Goal: Information Seeking & Learning: Learn about a topic

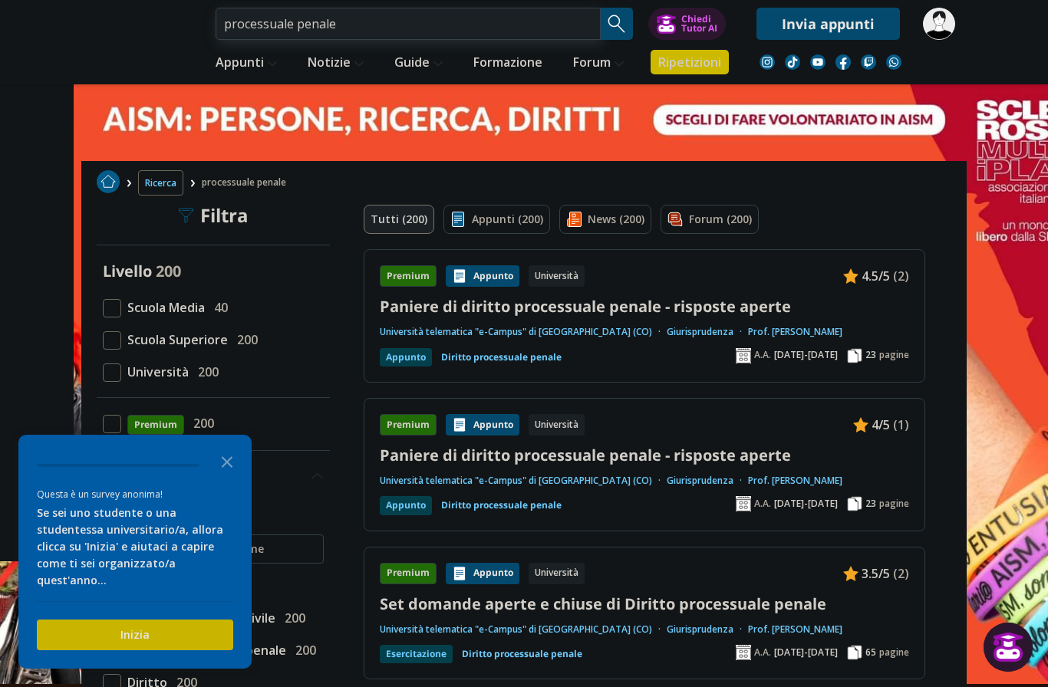
click at [353, 29] on input "processuale penale" at bounding box center [408, 24] width 385 height 32
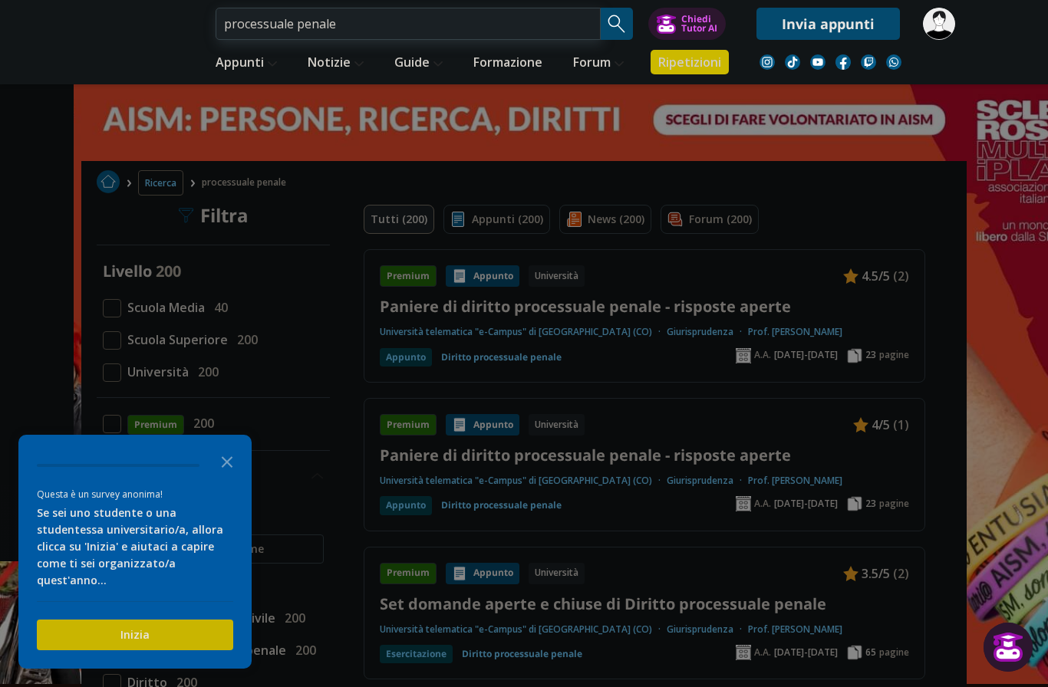
click at [353, 24] on input "processuale penale" at bounding box center [408, 24] width 385 height 32
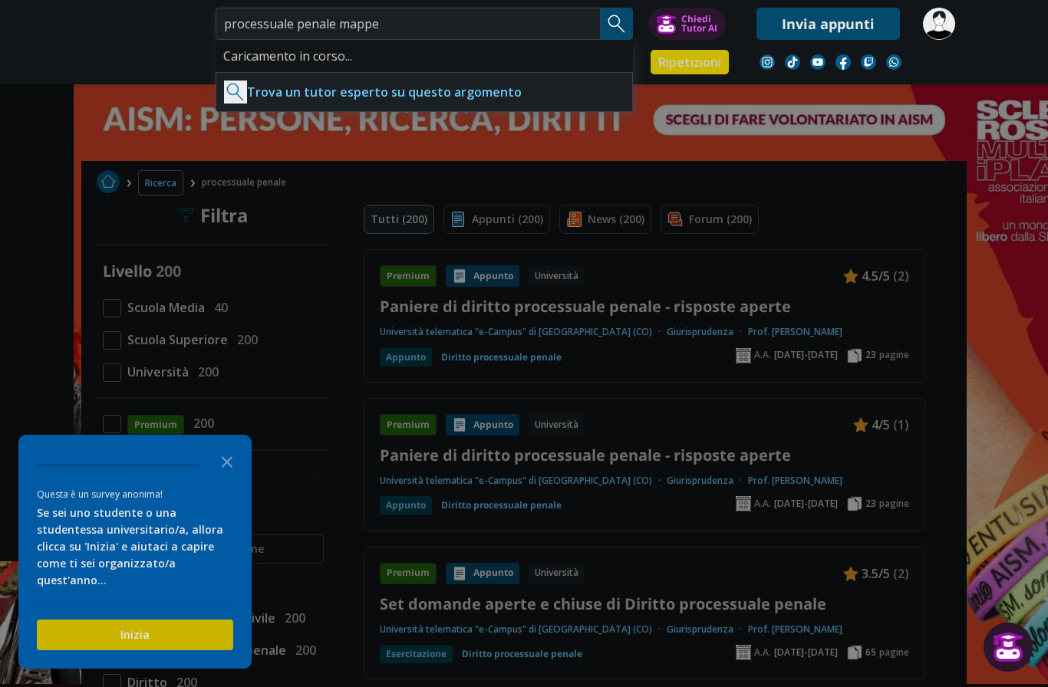
type input "processuale penale mappe"
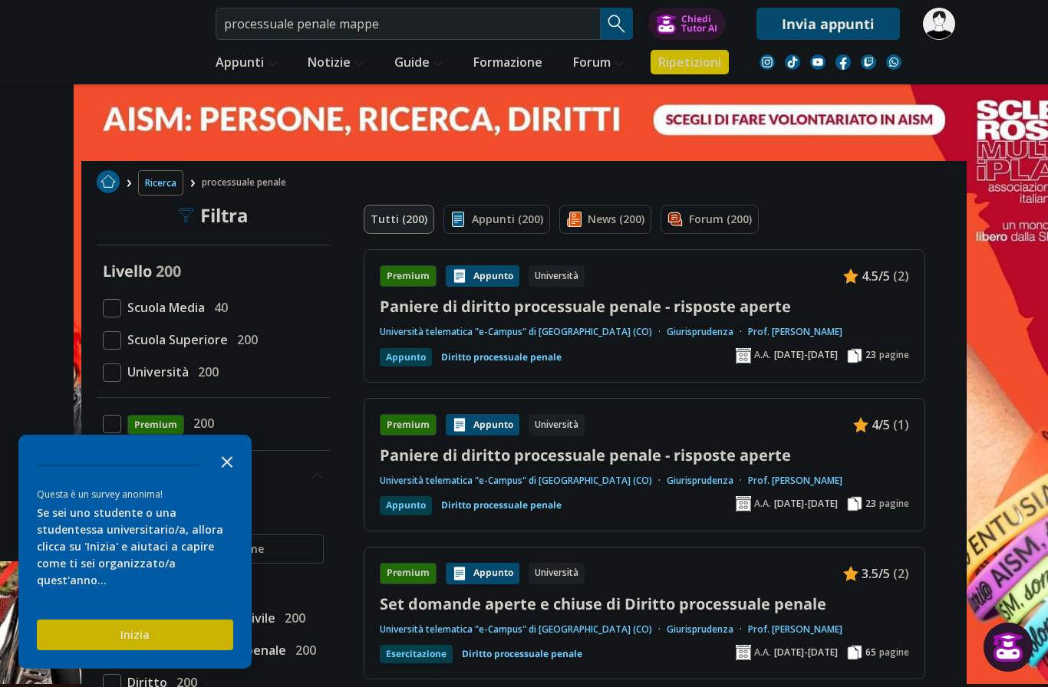
click at [223, 470] on icon "Close the survey" at bounding box center [227, 461] width 31 height 31
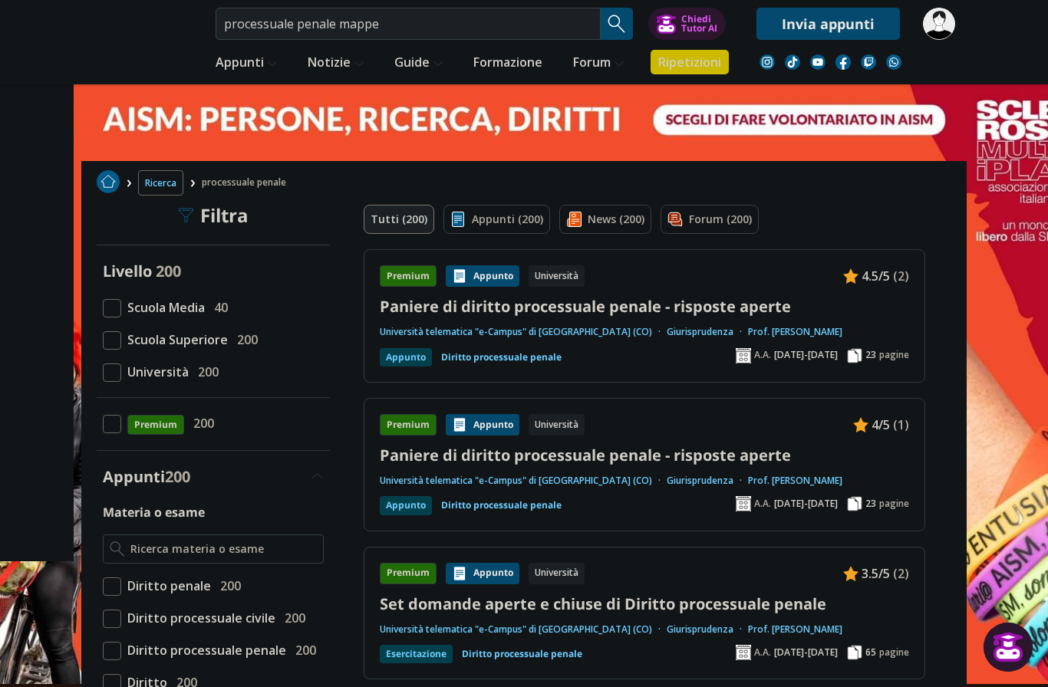
click at [225, 480] on div "Appunti 200" at bounding box center [213, 477] width 233 height 21
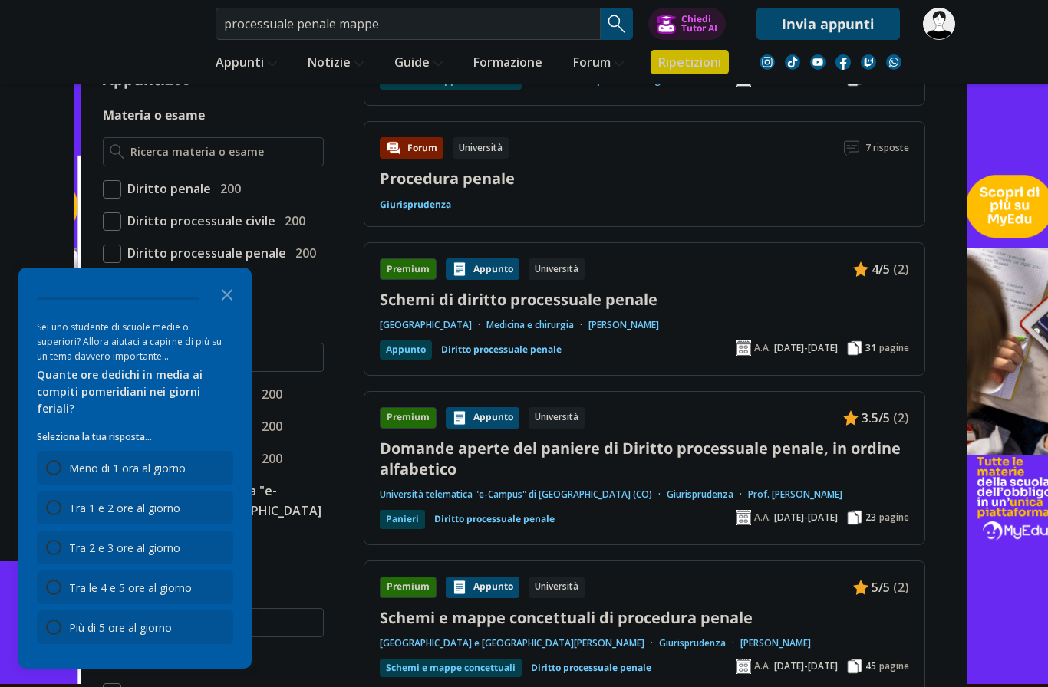
scroll to position [246, 0]
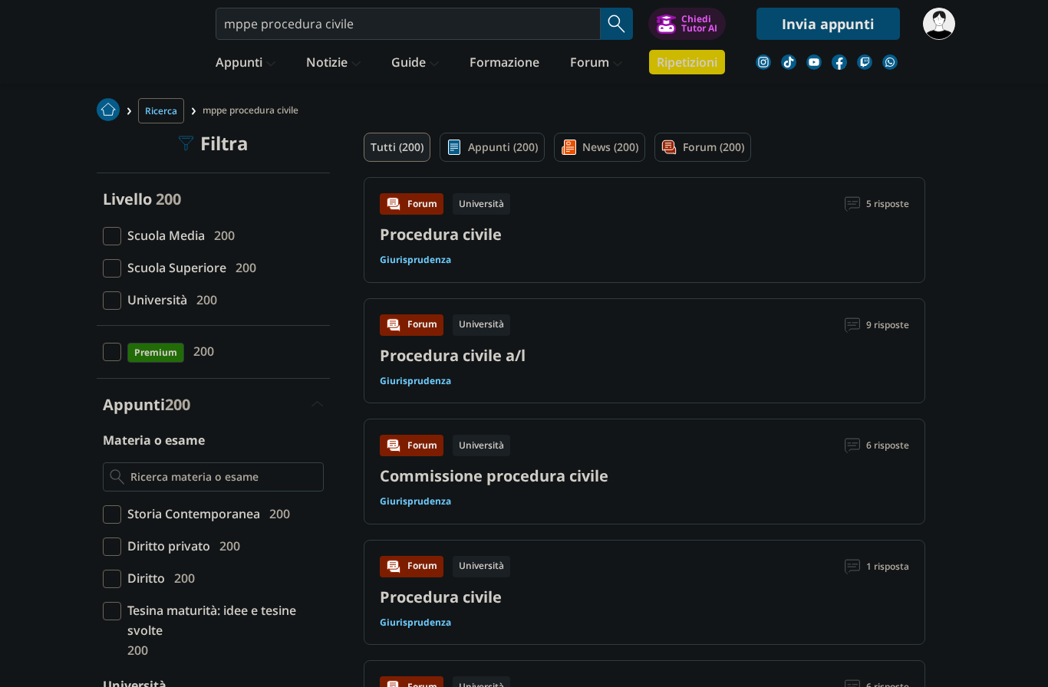
scroll to position [81, 0]
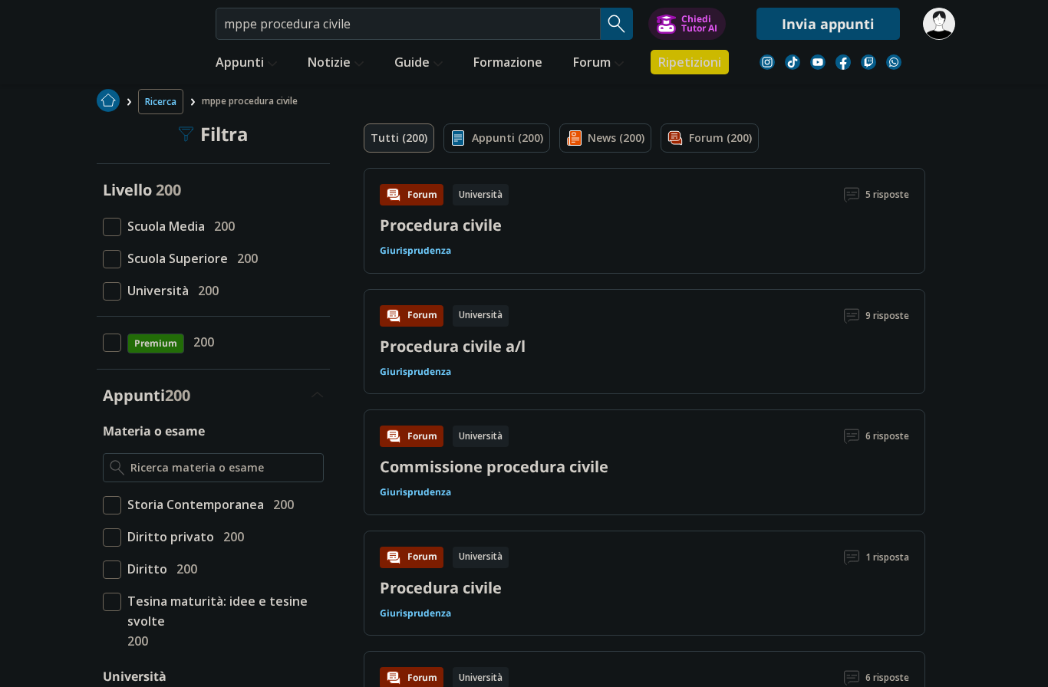
click at [109, 340] on span at bounding box center [112, 343] width 18 height 18
click at [103, 343] on input "Premium 200" at bounding box center [103, 343] width 0 height 0
checkbox input "true"
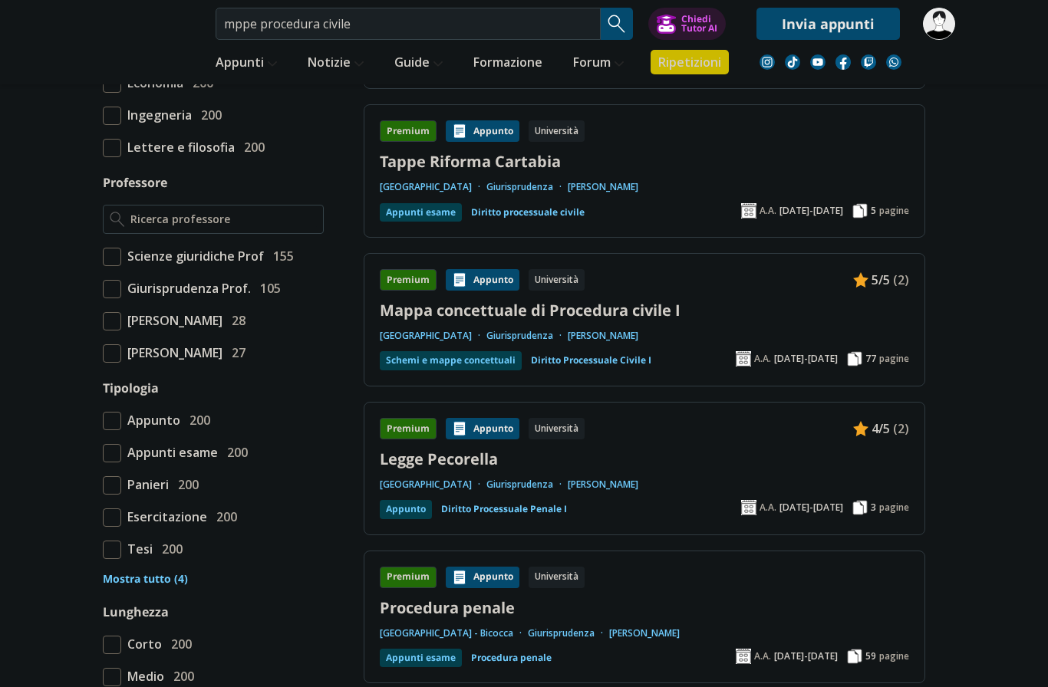
scroll to position [1092, 0]
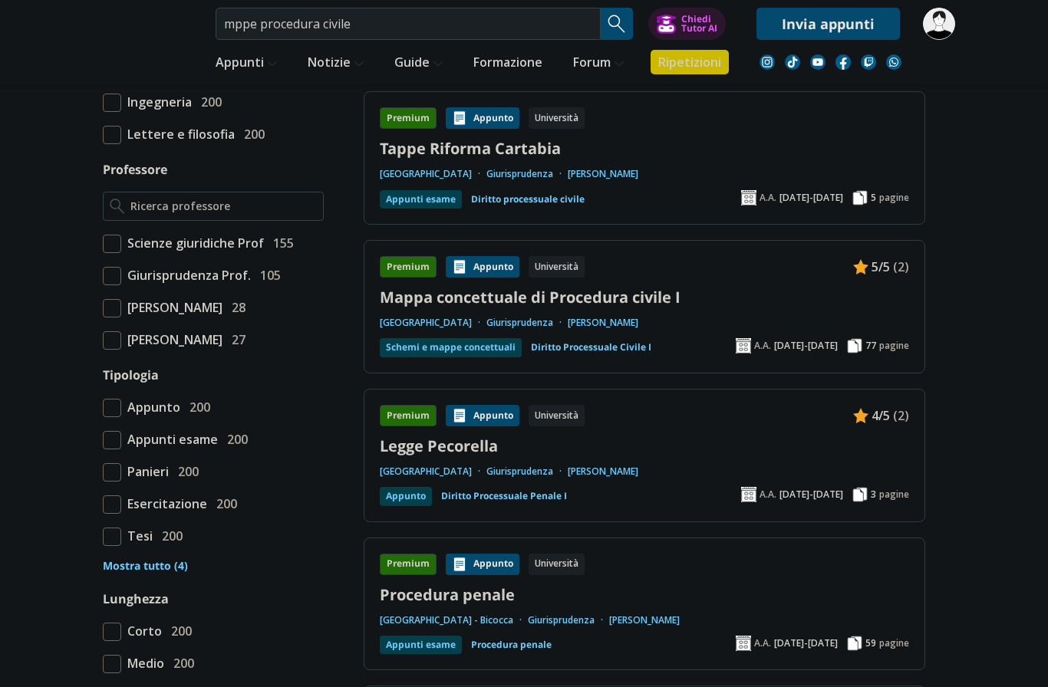
click at [609, 287] on link "Mappa concettuale di Procedura civile I" at bounding box center [644, 297] width 529 height 21
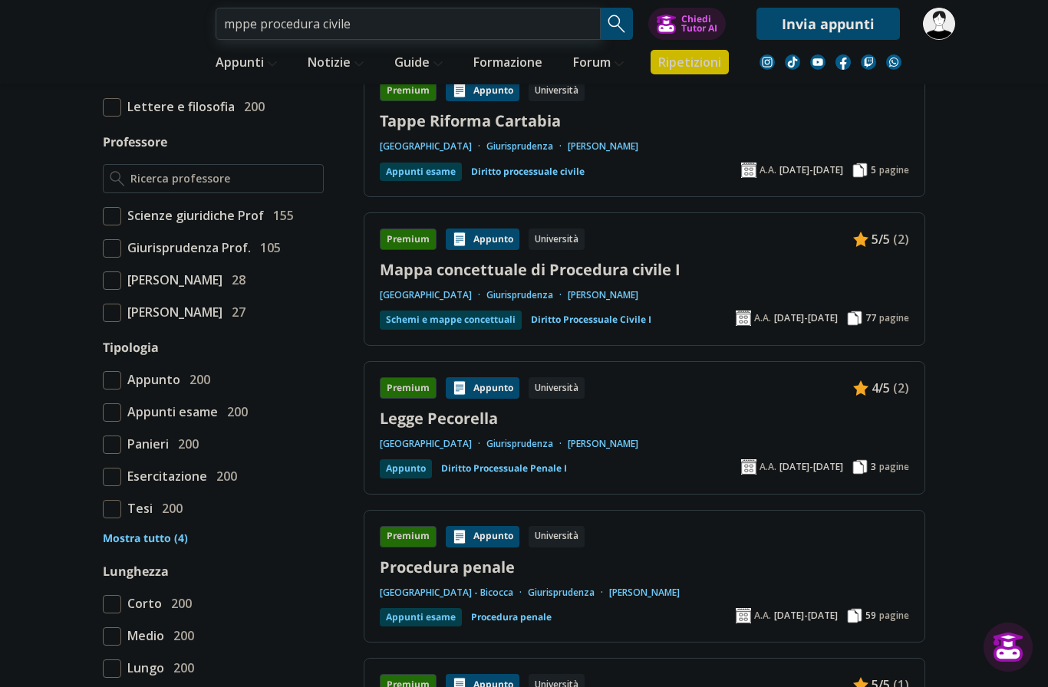
click at [470, 25] on input "mppe procedura civile" at bounding box center [408, 24] width 385 height 32
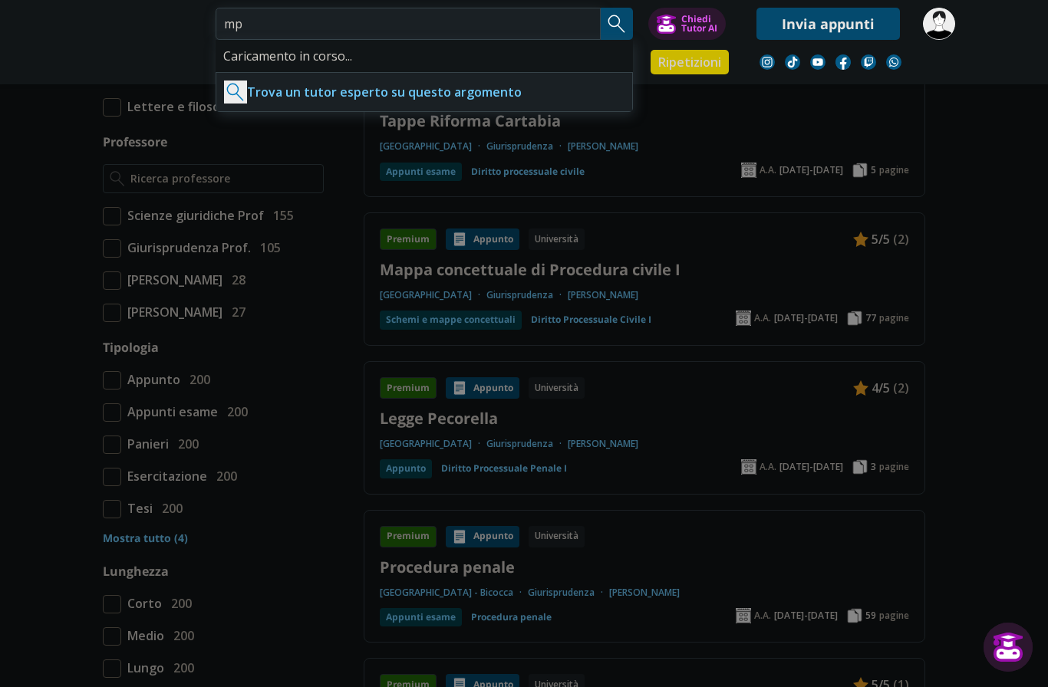
type input "m"
type input "Mappe processuale penale"
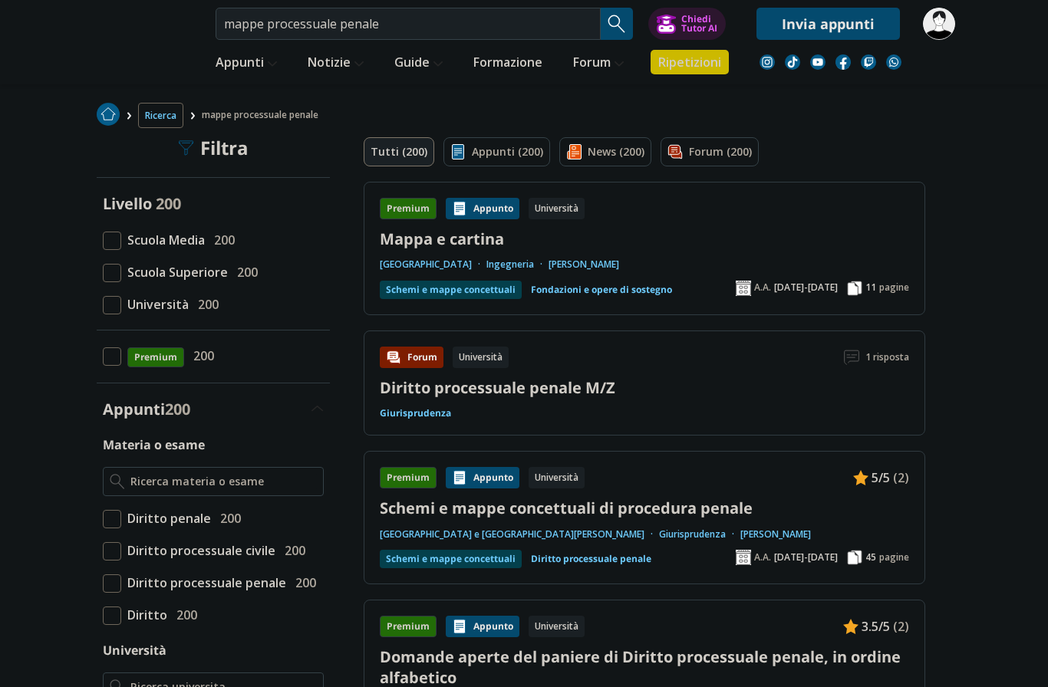
scroll to position [71, 0]
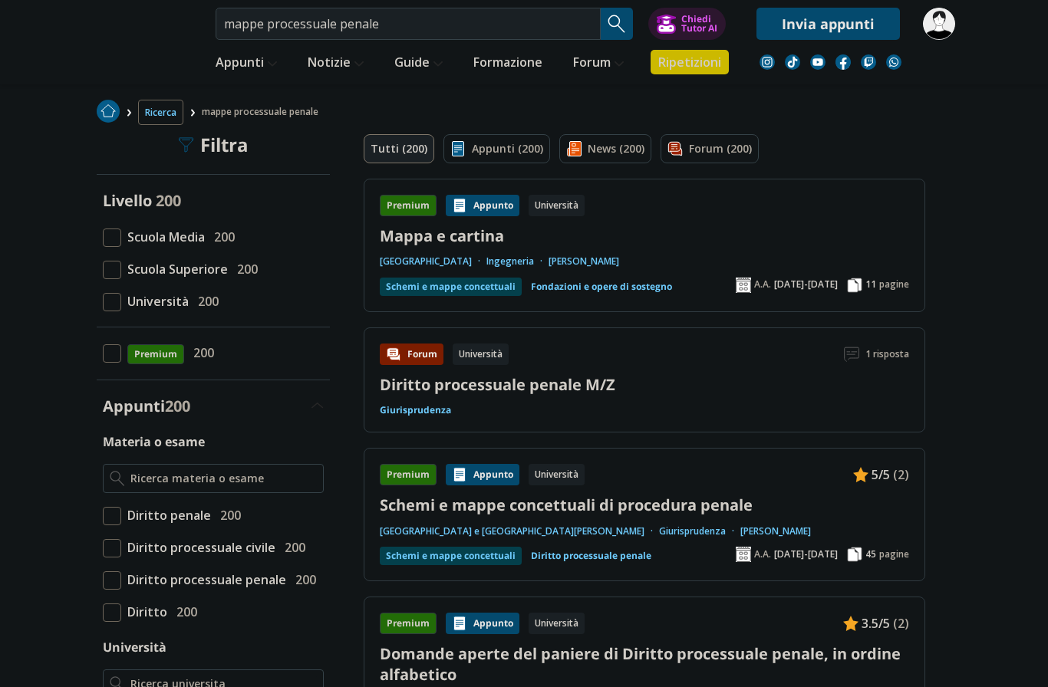
click at [693, 500] on link "Schemi e mappe concettuali di procedura penale" at bounding box center [644, 505] width 529 height 21
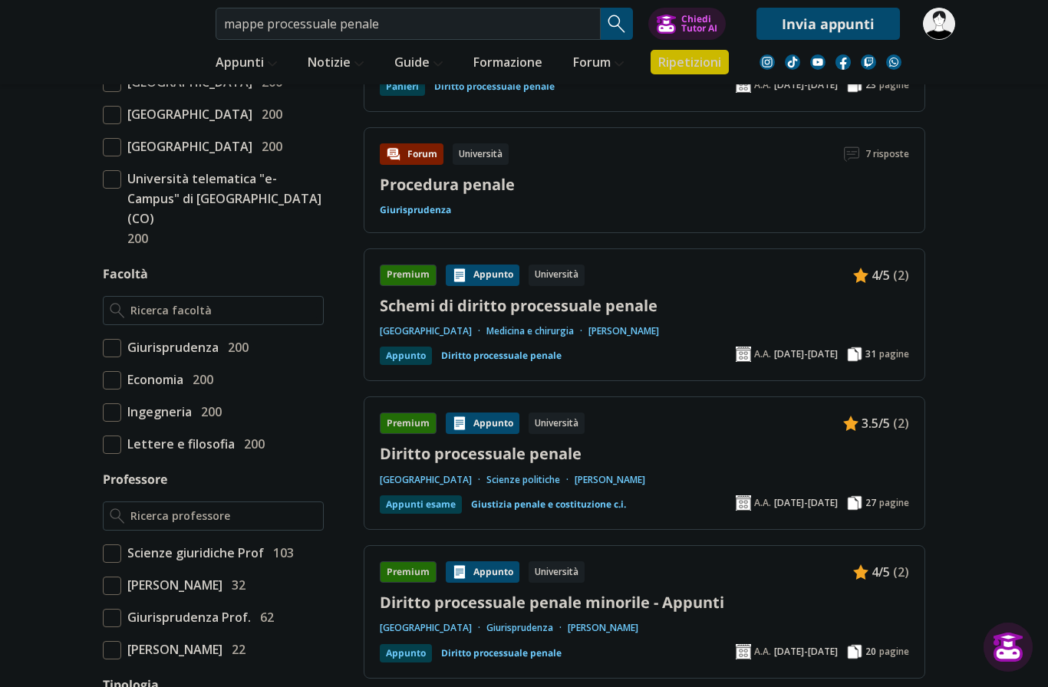
scroll to position [710, 0]
click at [565, 457] on link "Diritto processuale penale" at bounding box center [644, 453] width 529 height 21
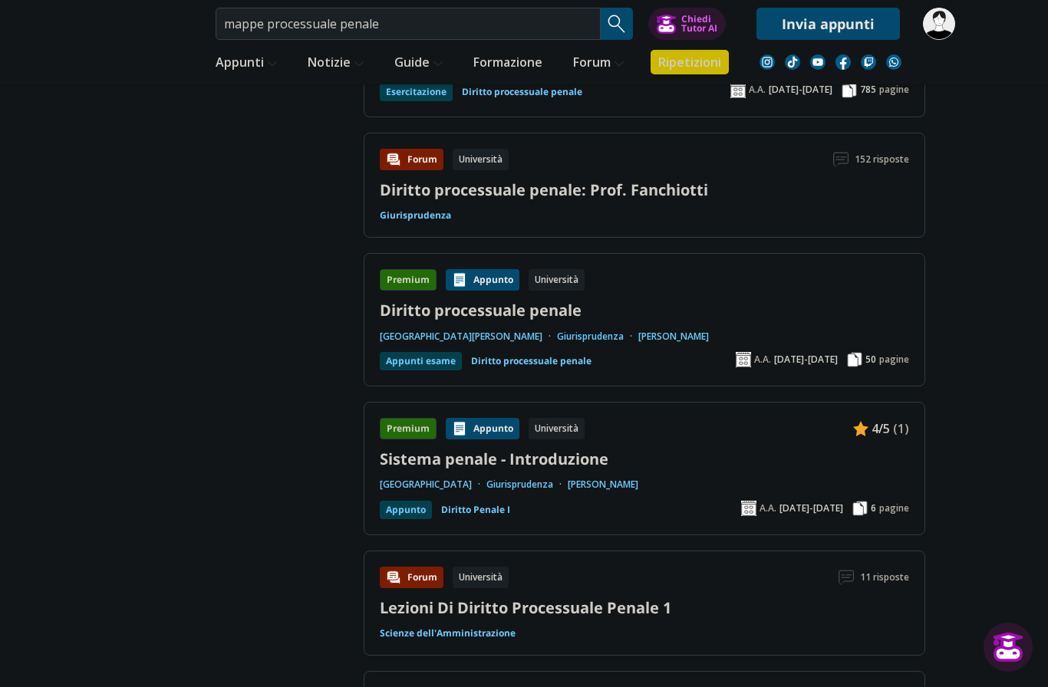
scroll to position [2017, 0]
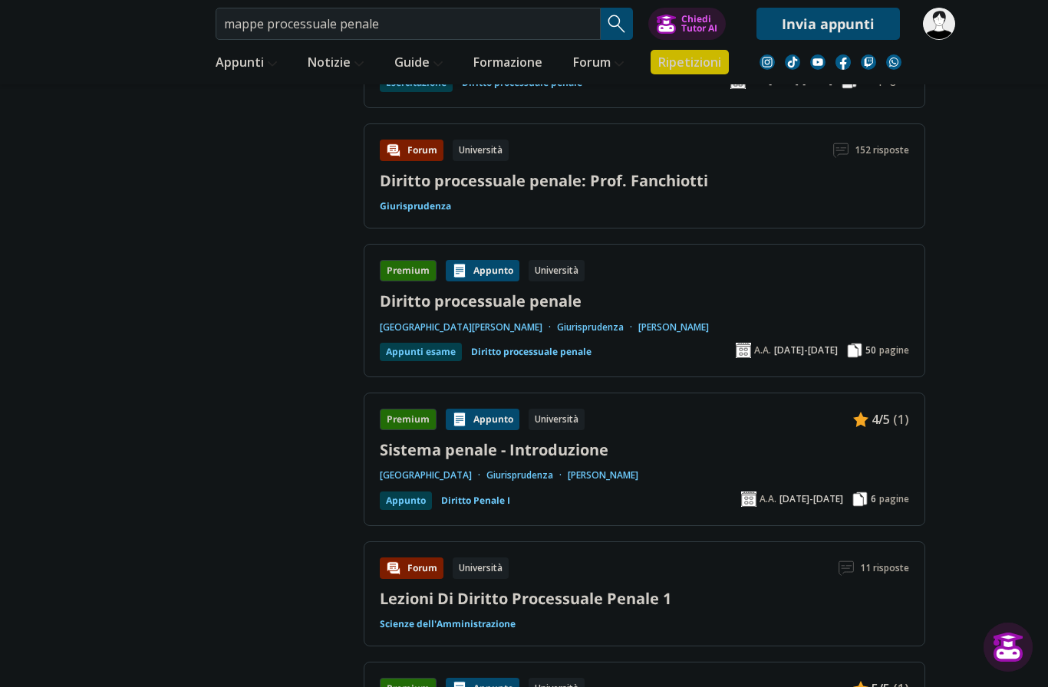
click at [493, 302] on link "Diritto processuale penale" at bounding box center [644, 301] width 529 height 21
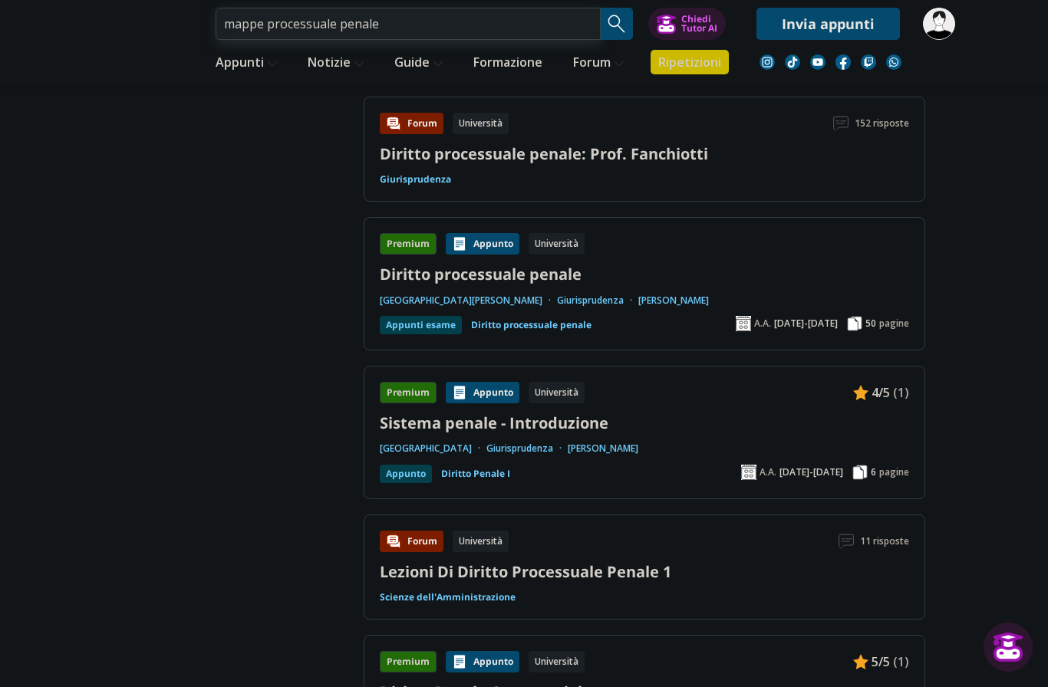
click at [290, 23] on input "mappe processuale penale" at bounding box center [408, 24] width 385 height 32
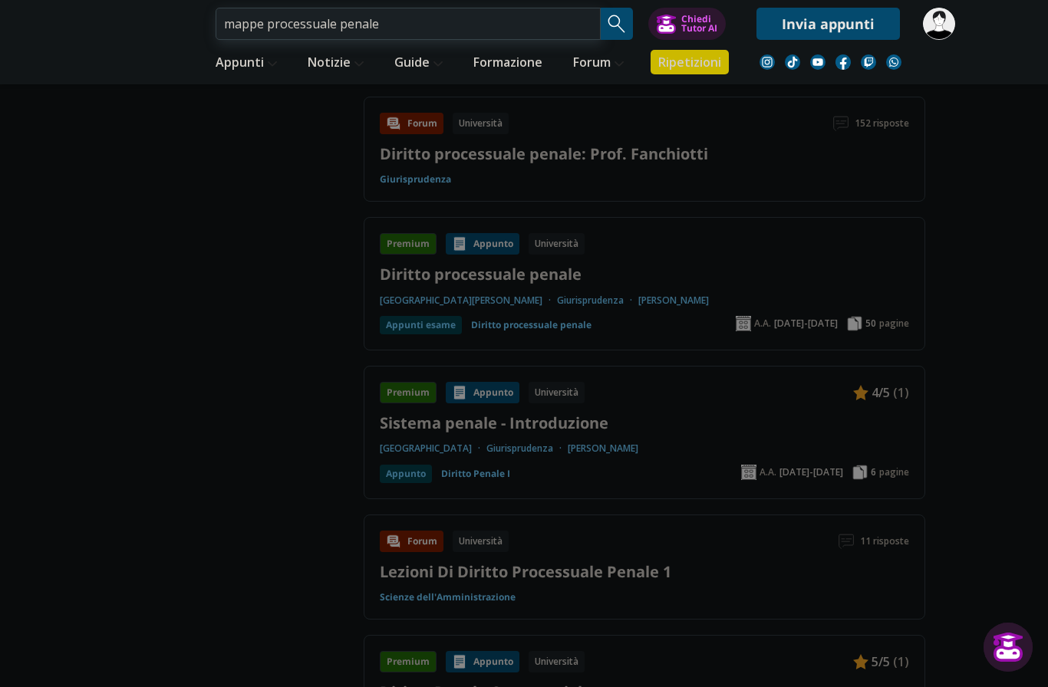
click at [290, 23] on input "mappe processuale penale" at bounding box center [408, 24] width 385 height 32
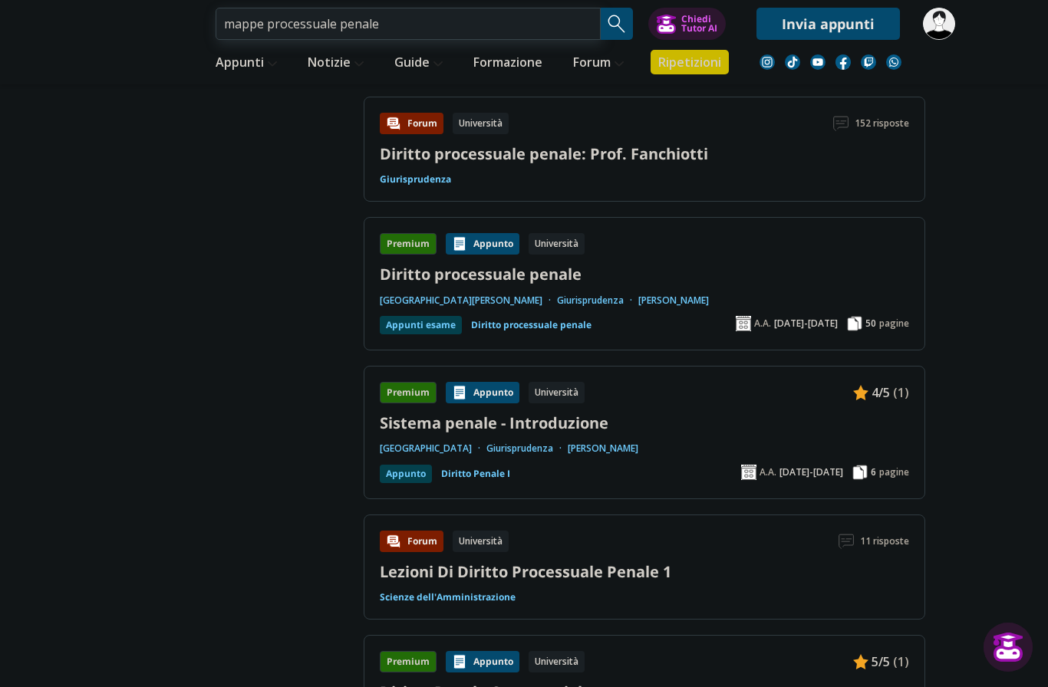
click at [290, 23] on input "mappe processuale penale" at bounding box center [408, 24] width 385 height 32
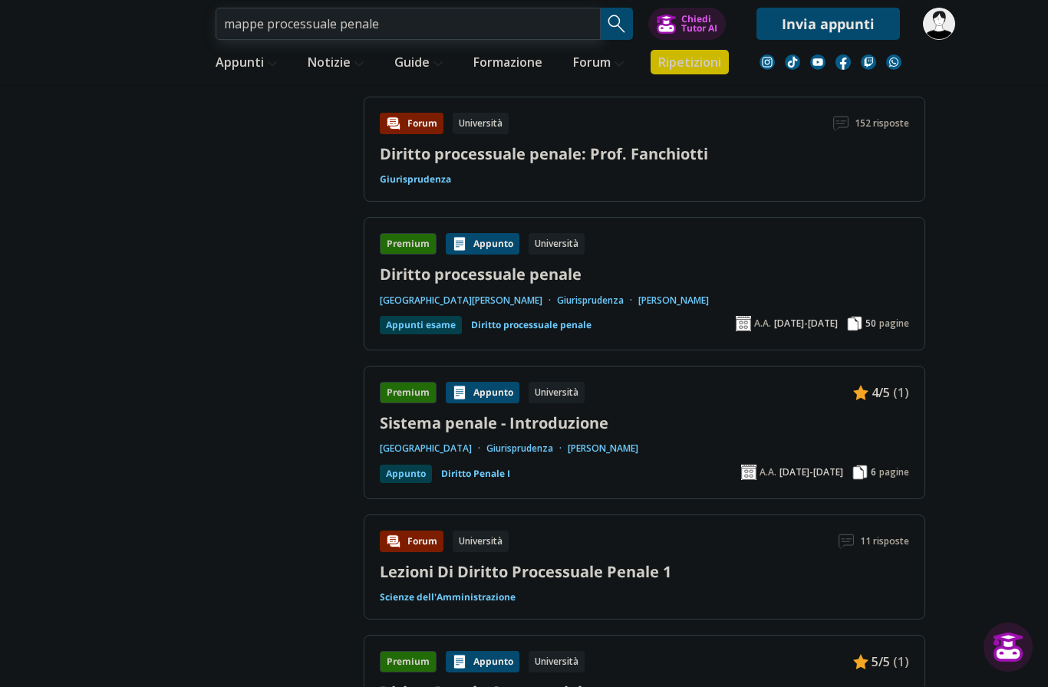
click at [290, 23] on input "mappe processuale penale" at bounding box center [408, 24] width 385 height 32
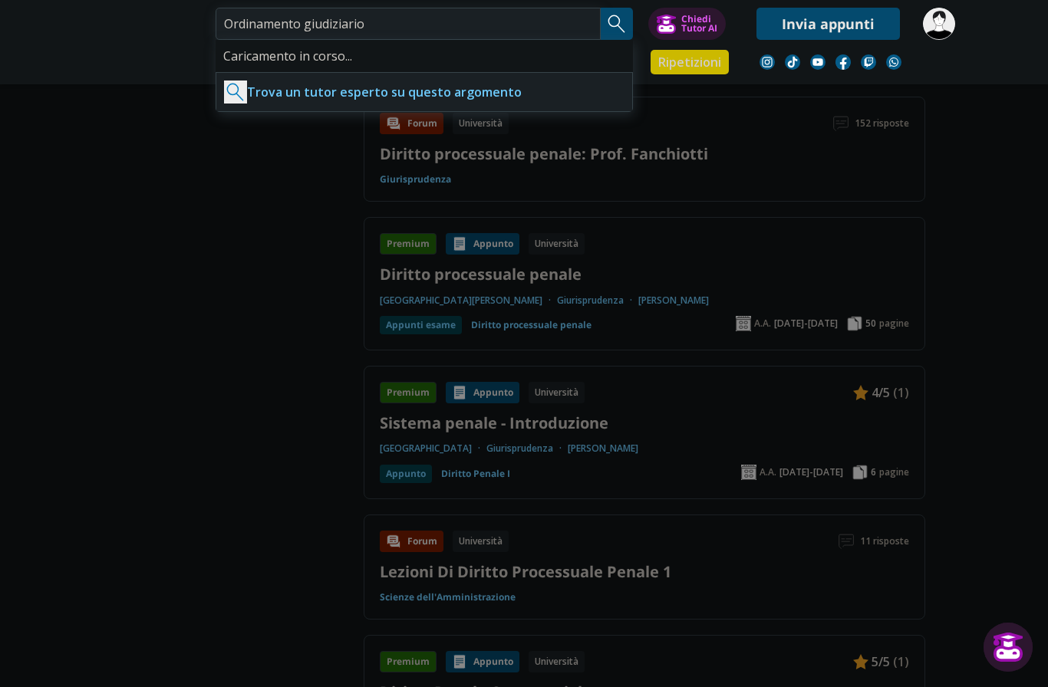
type input "Ordinamento giudiziarioÙ"
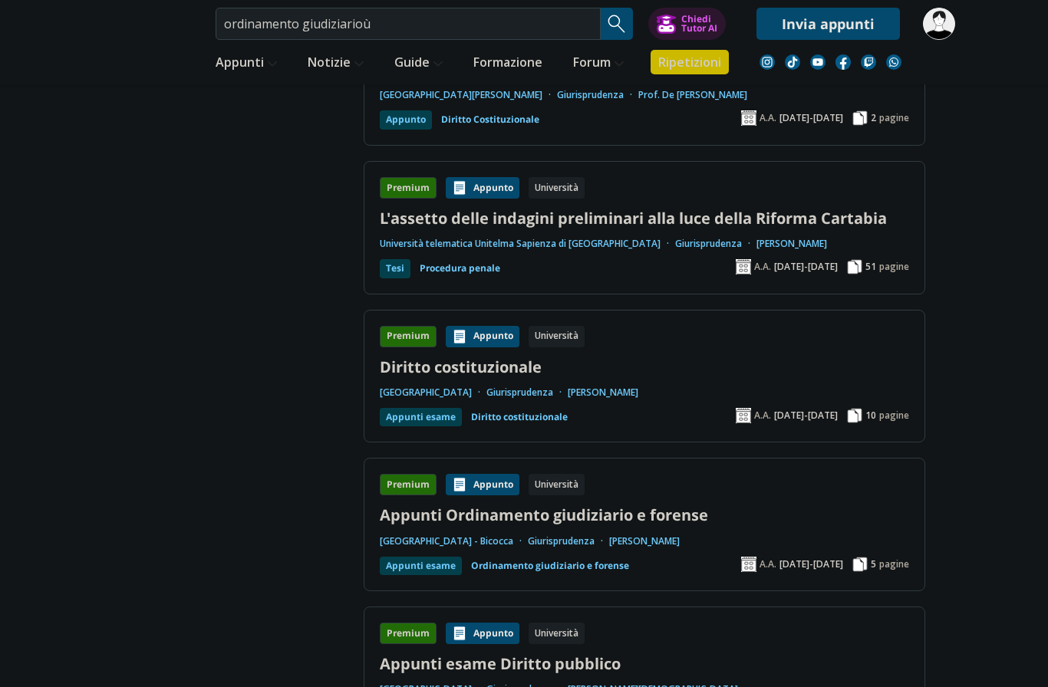
scroll to position [2175, 0]
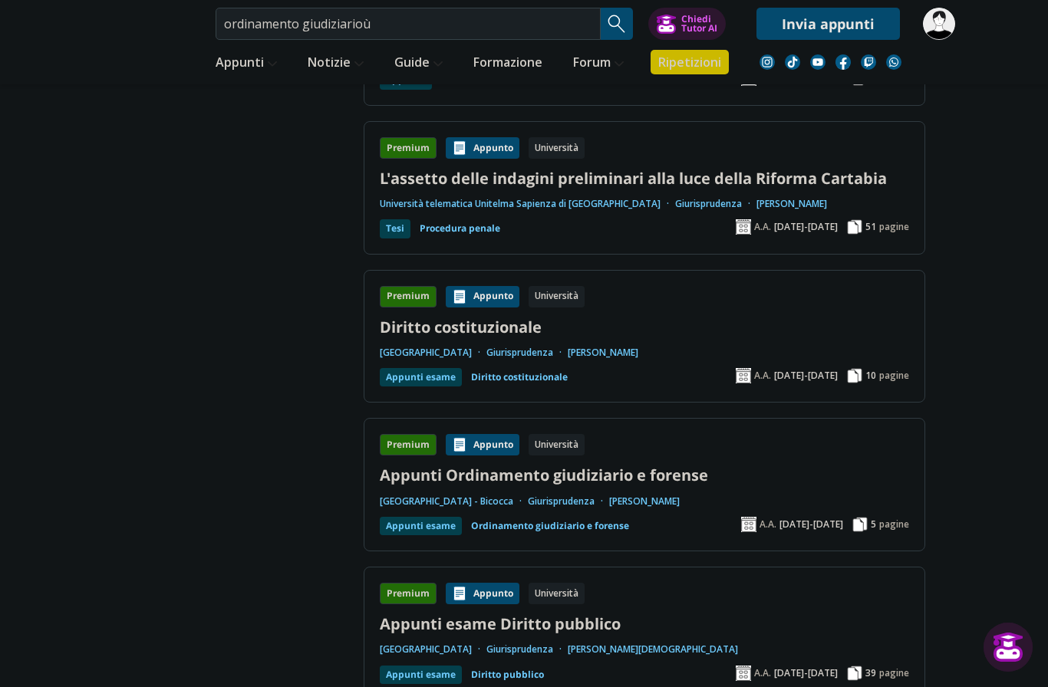
click at [579, 465] on link "Appunti Ordinamento giudiziario e forense" at bounding box center [644, 475] width 529 height 21
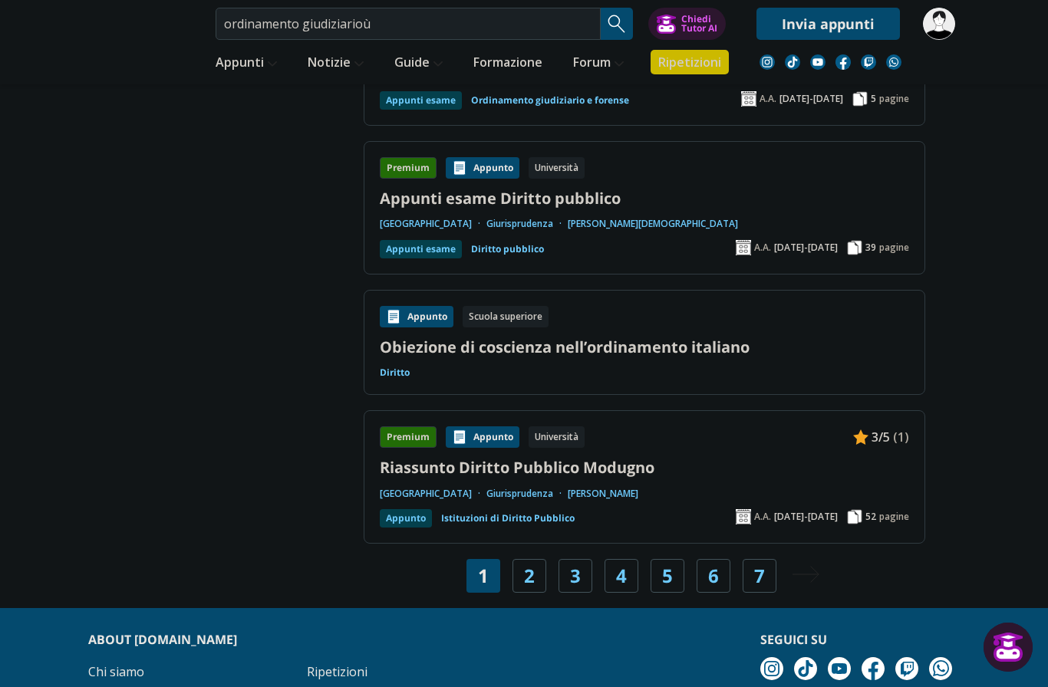
scroll to position [2605, 0]
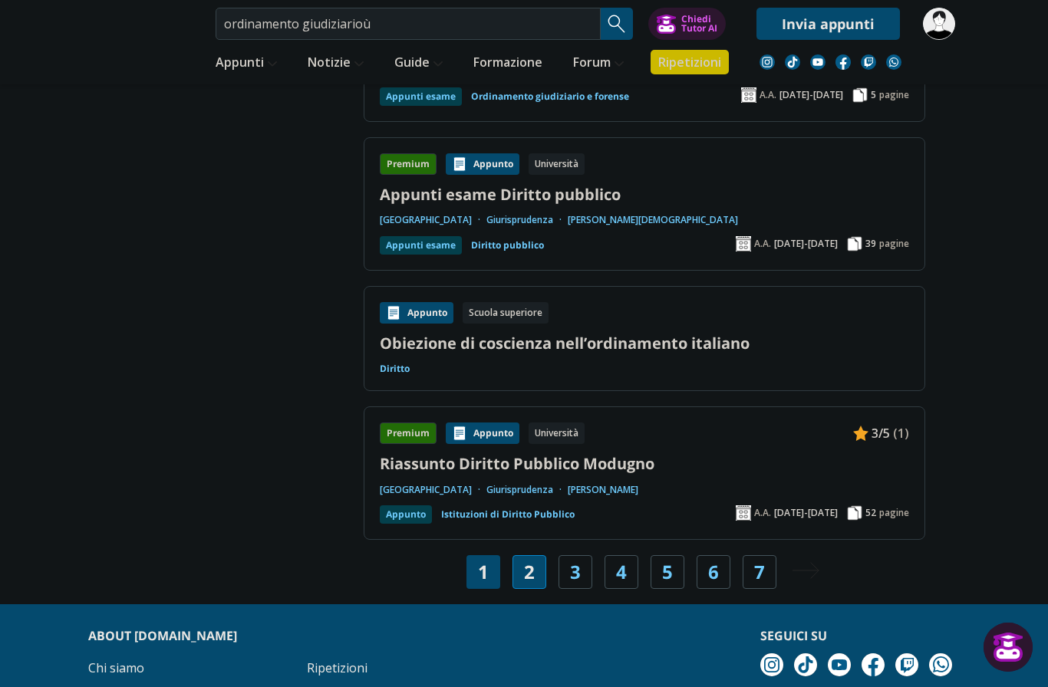
click at [527, 562] on link "2" at bounding box center [529, 572] width 11 height 21
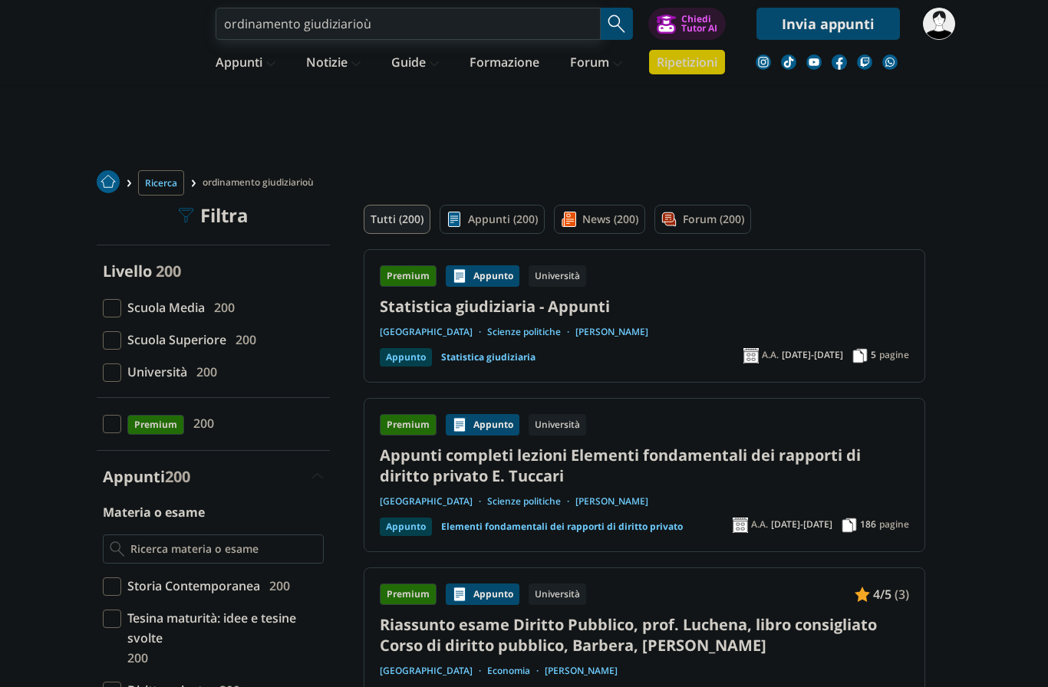
click at [407, 34] on input "ordinamento giudiziarioù" at bounding box center [408, 24] width 385 height 32
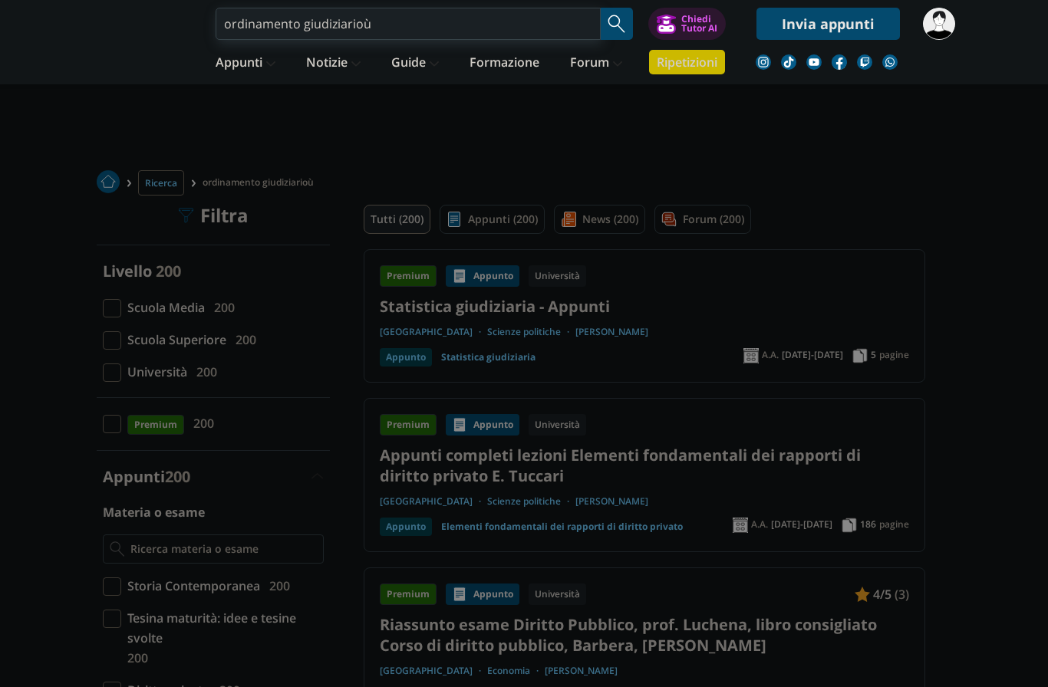
click at [407, 34] on input "ordinamento giudiziarioù" at bounding box center [408, 24] width 385 height 32
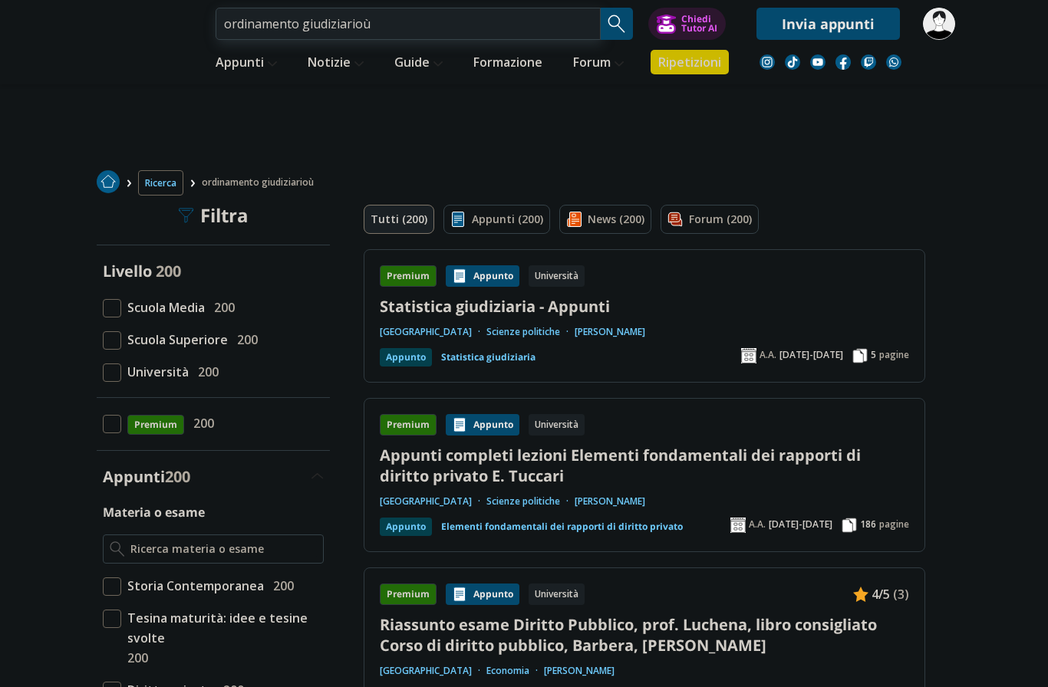
click at [407, 34] on input "ordinamento giudiziarioù" at bounding box center [408, 24] width 385 height 32
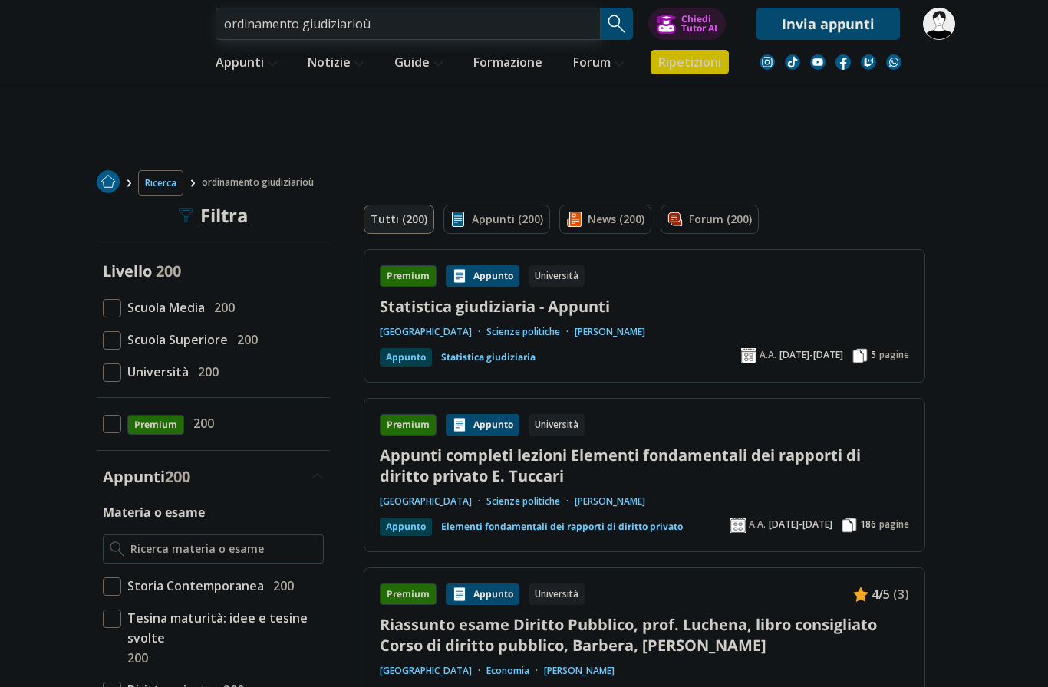
click at [384, 32] on input "ordinamento giudiziarioù" at bounding box center [408, 24] width 385 height 32
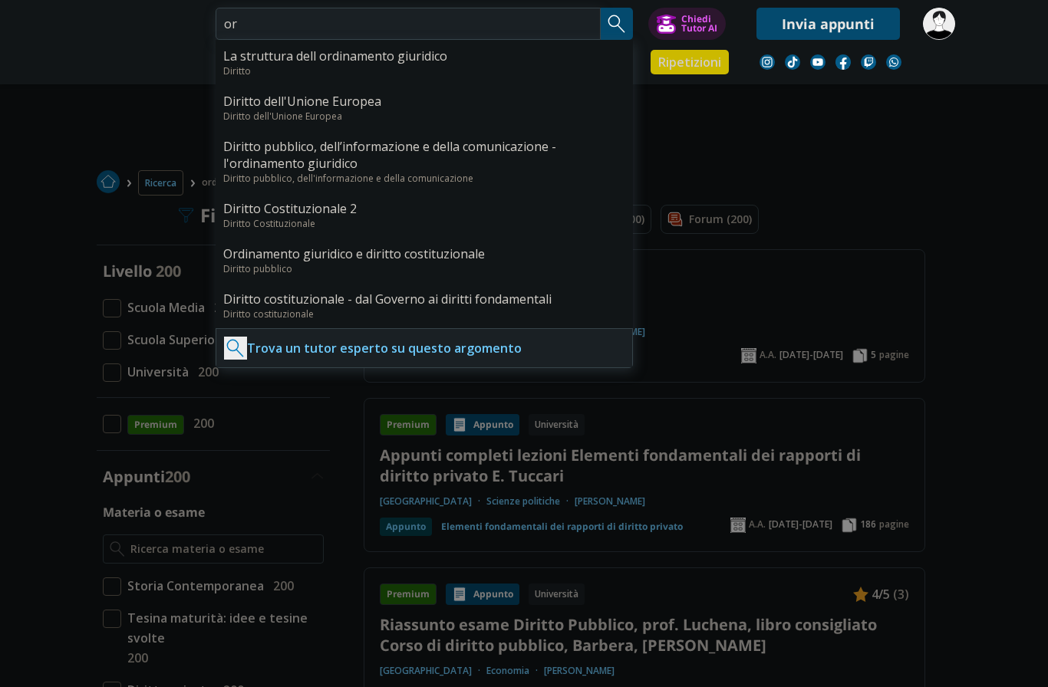
type input "o"
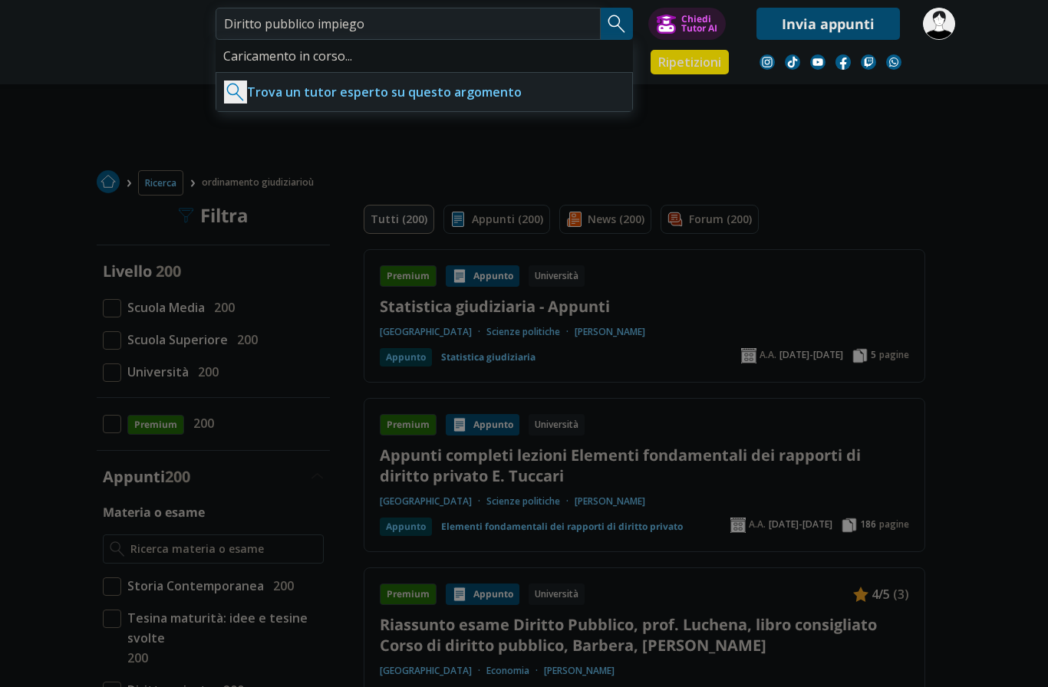
type input "Diritto pubblico impiego"
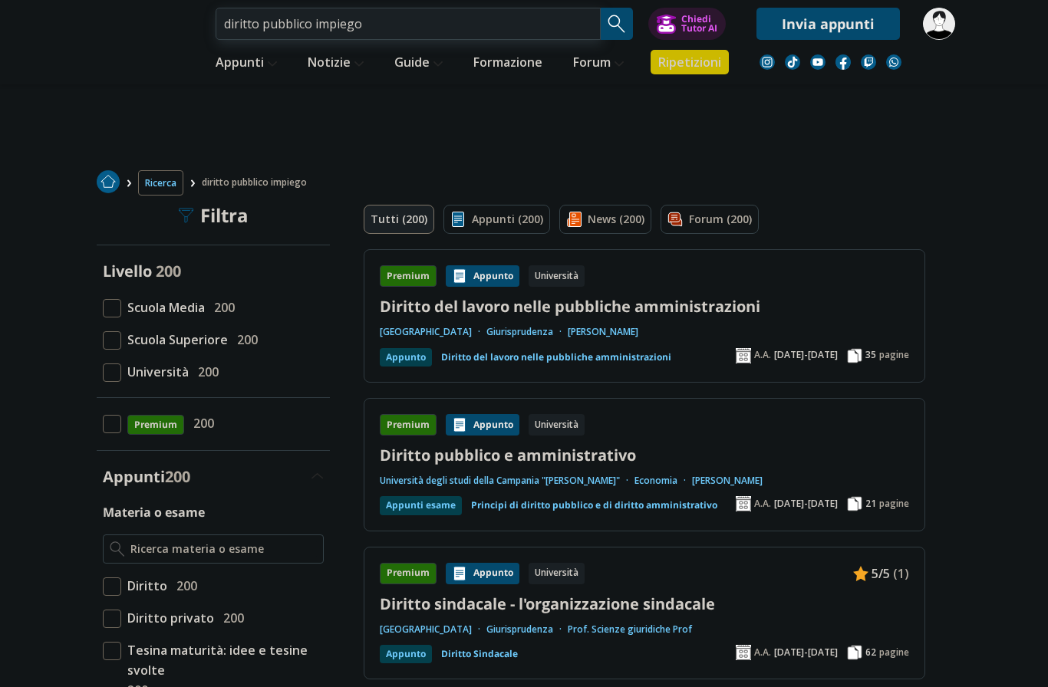
click at [367, 23] on input "diritto pubblico impiego" at bounding box center [408, 24] width 385 height 32
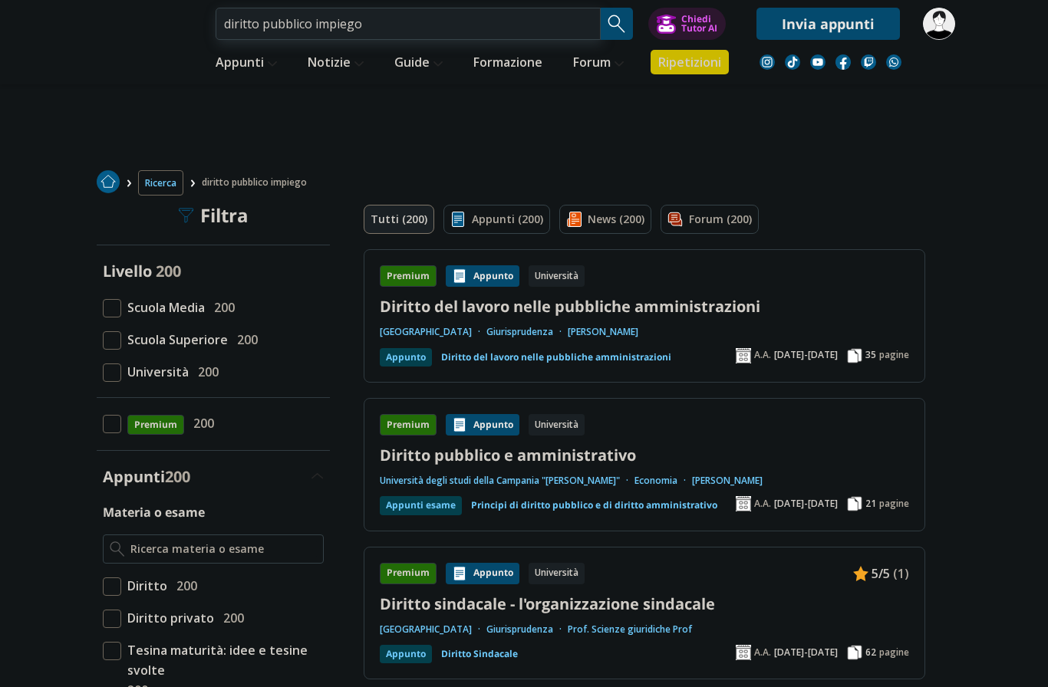
click at [367, 23] on input "diritto pubblico impiego" at bounding box center [408, 24] width 385 height 32
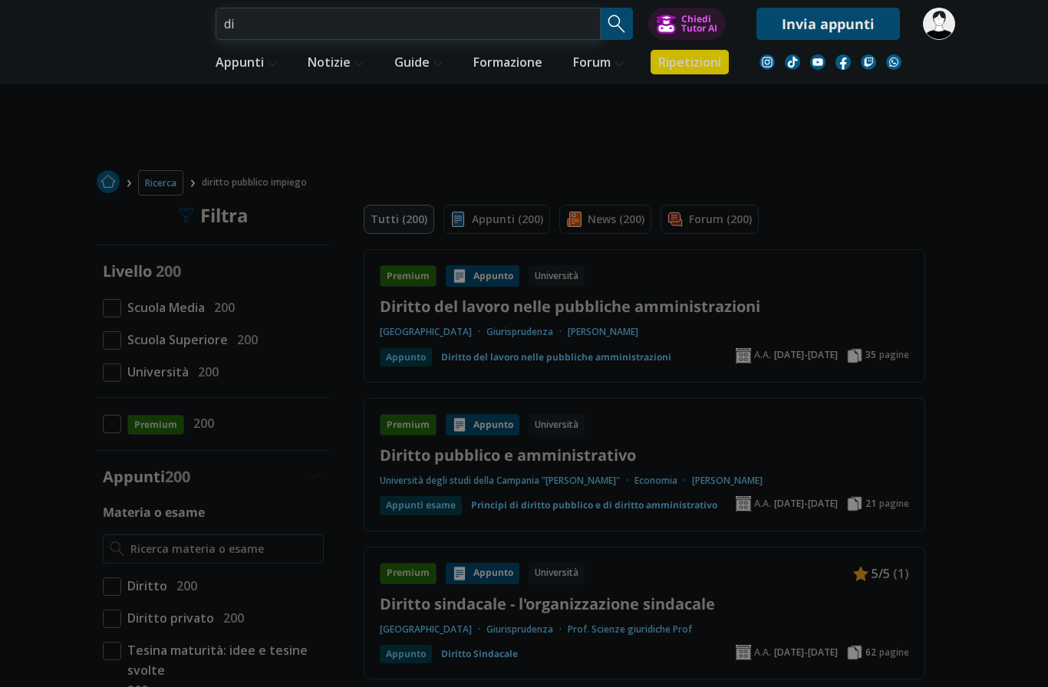
type input "d"
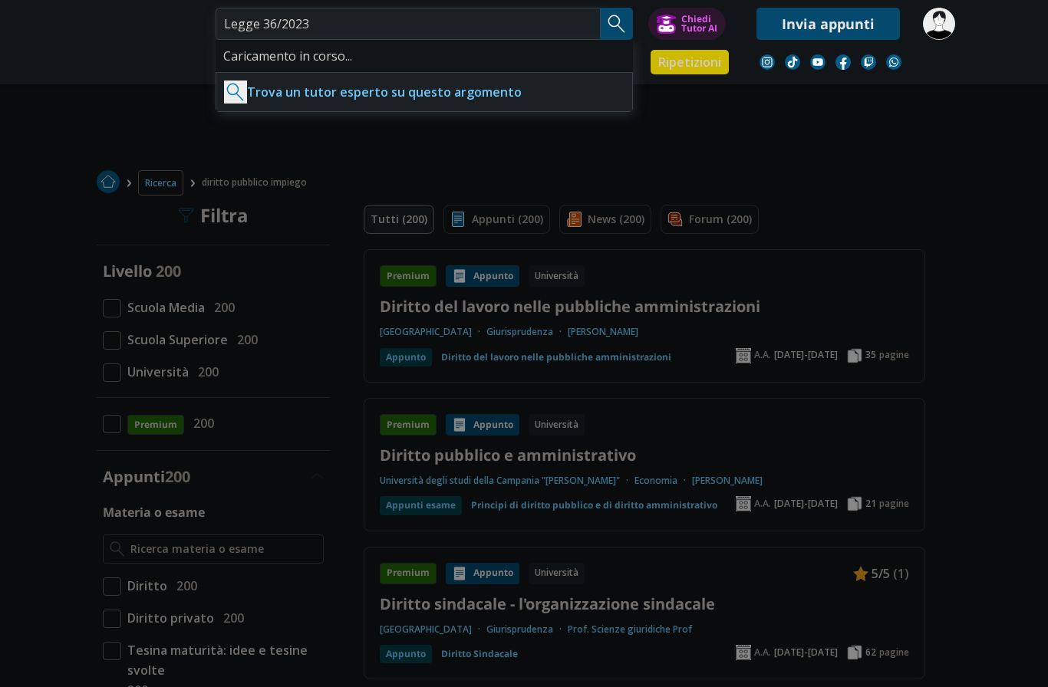
type input "Legge 36/2023"
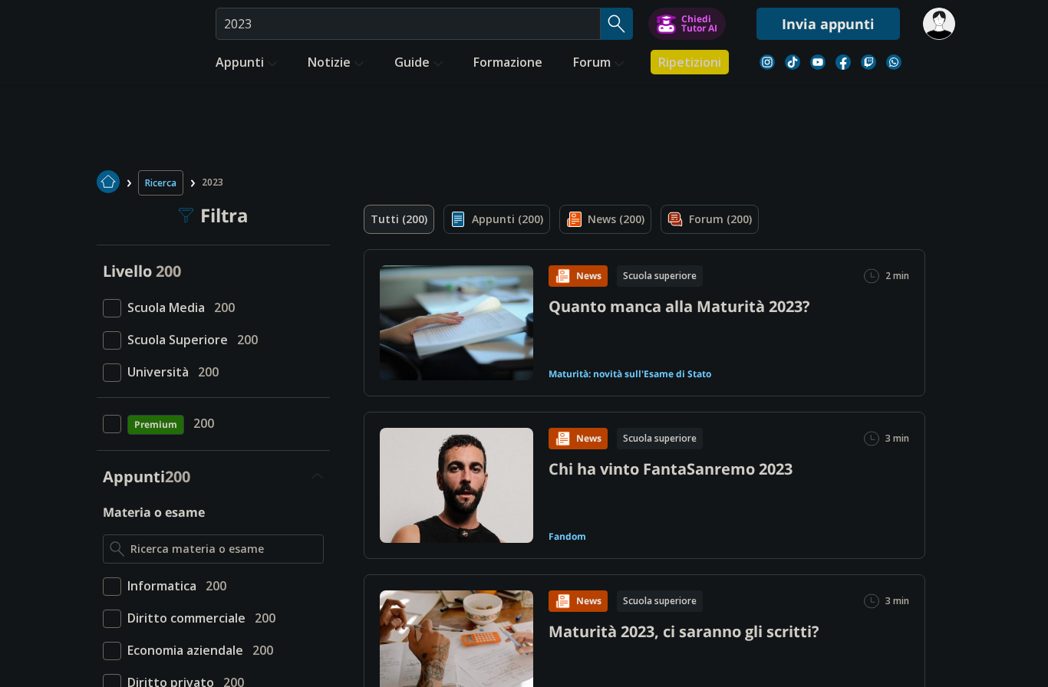
click at [402, 25] on input "2023" at bounding box center [408, 24] width 385 height 32
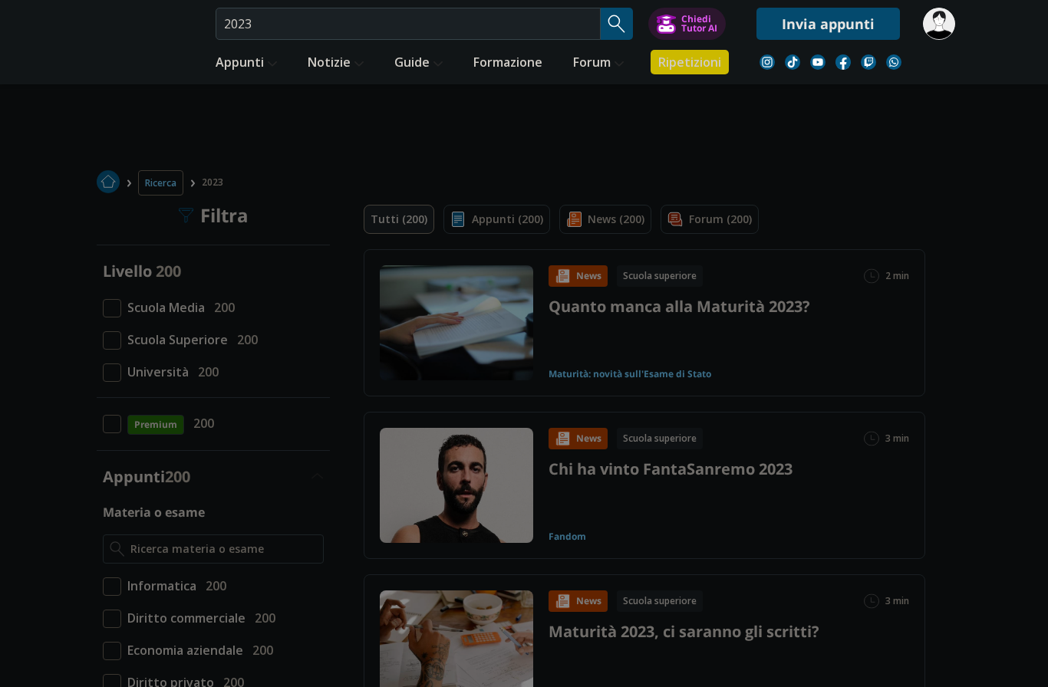
click at [402, 25] on input "2023" at bounding box center [408, 24] width 385 height 32
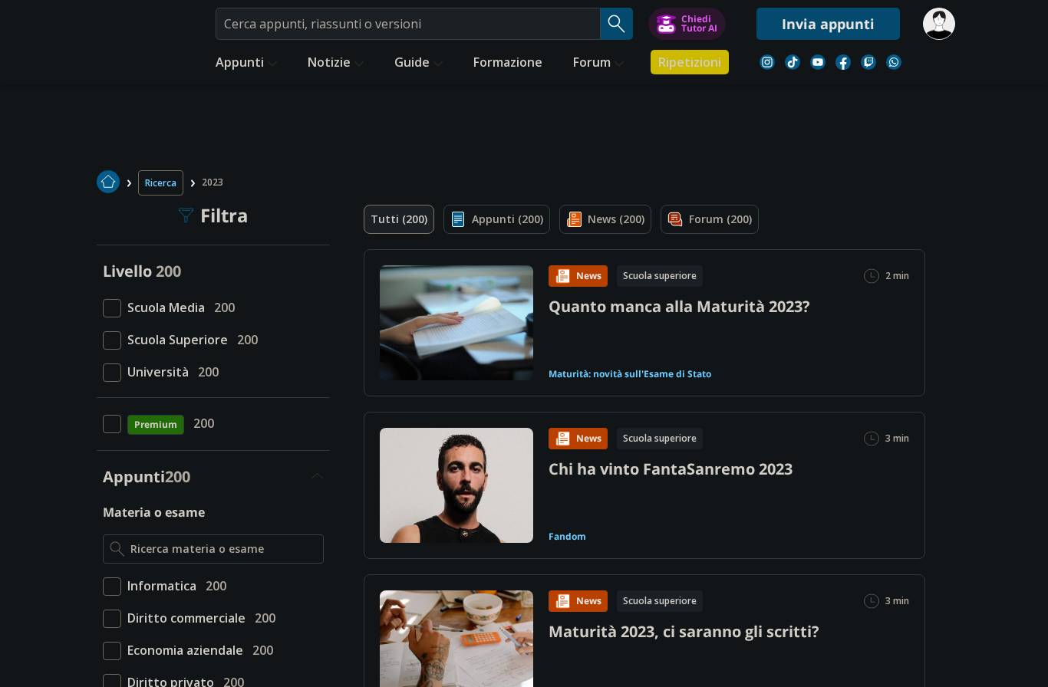
click at [402, 25] on input "search" at bounding box center [408, 24] width 385 height 32
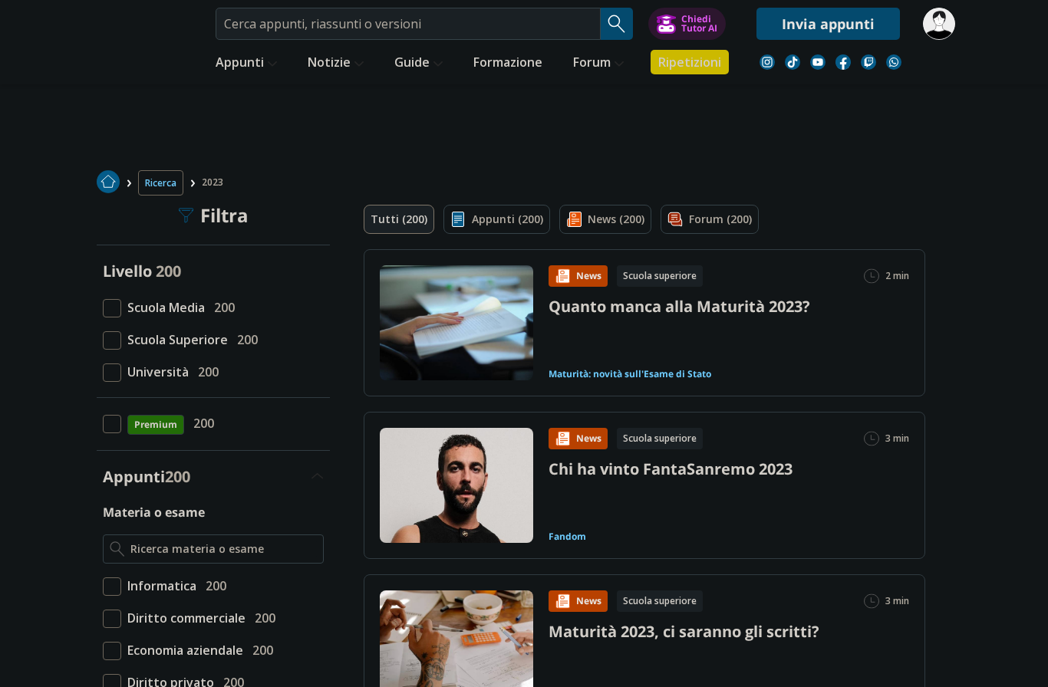
click at [402, 25] on input "search" at bounding box center [408, 24] width 385 height 32
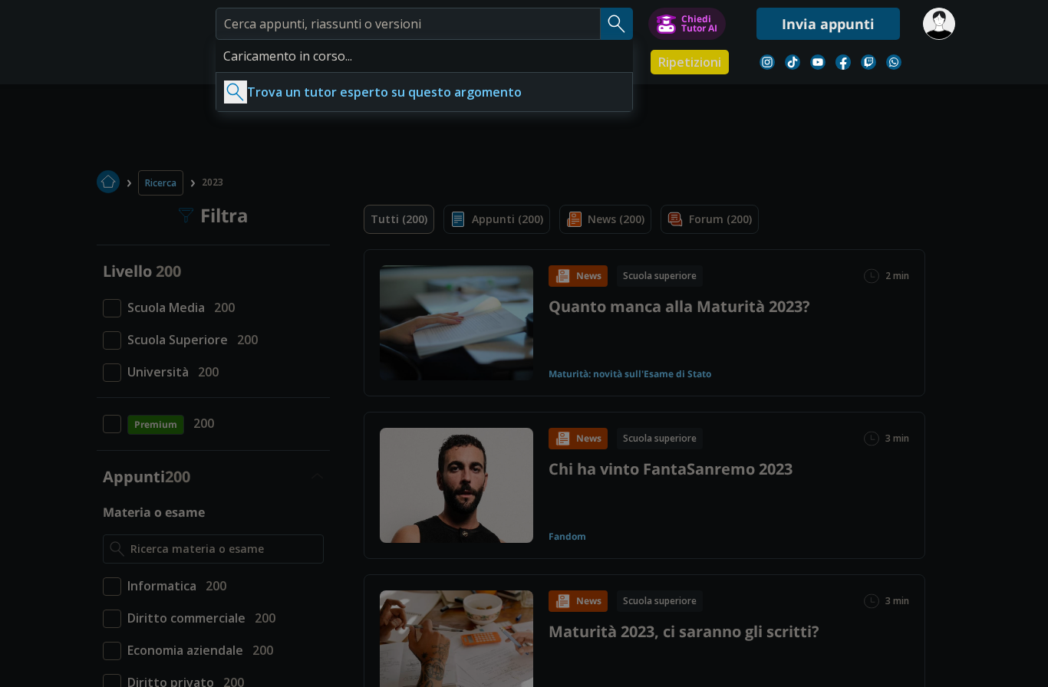
click at [402, 25] on input "search" at bounding box center [408, 24] width 385 height 32
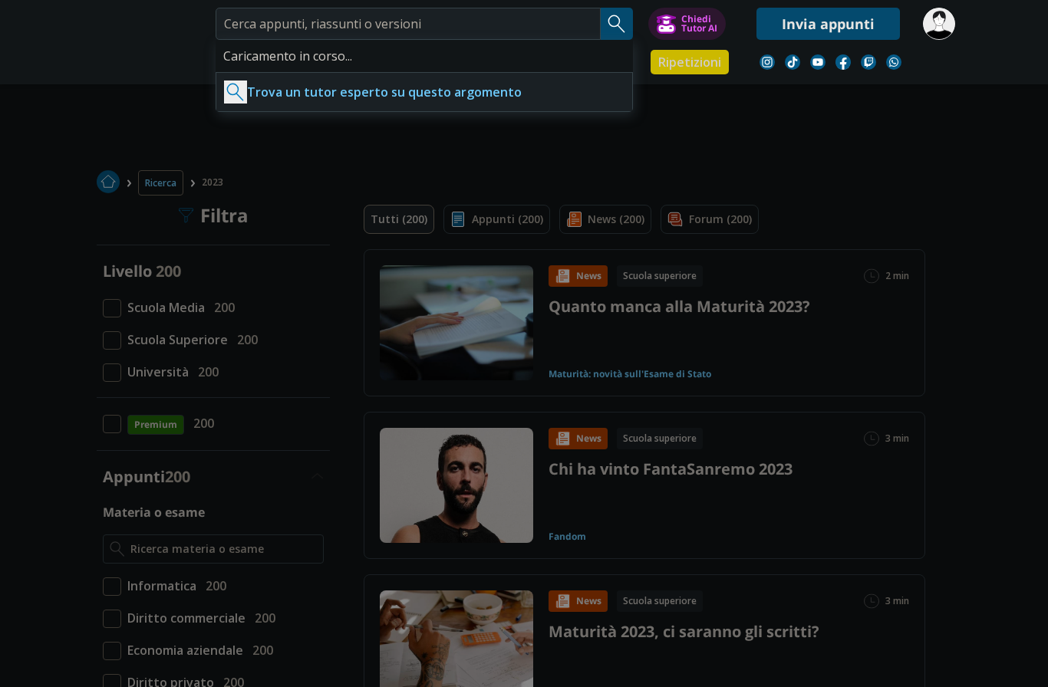
click at [402, 25] on input "search" at bounding box center [408, 24] width 385 height 32
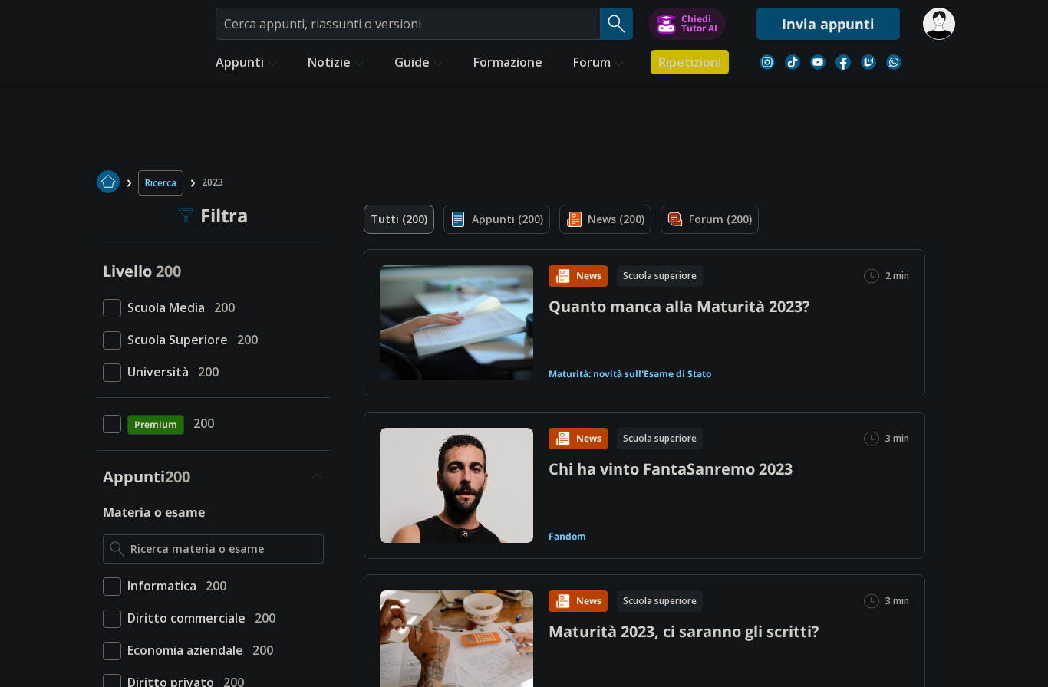
click at [402, 25] on input "search" at bounding box center [408, 24] width 385 height 32
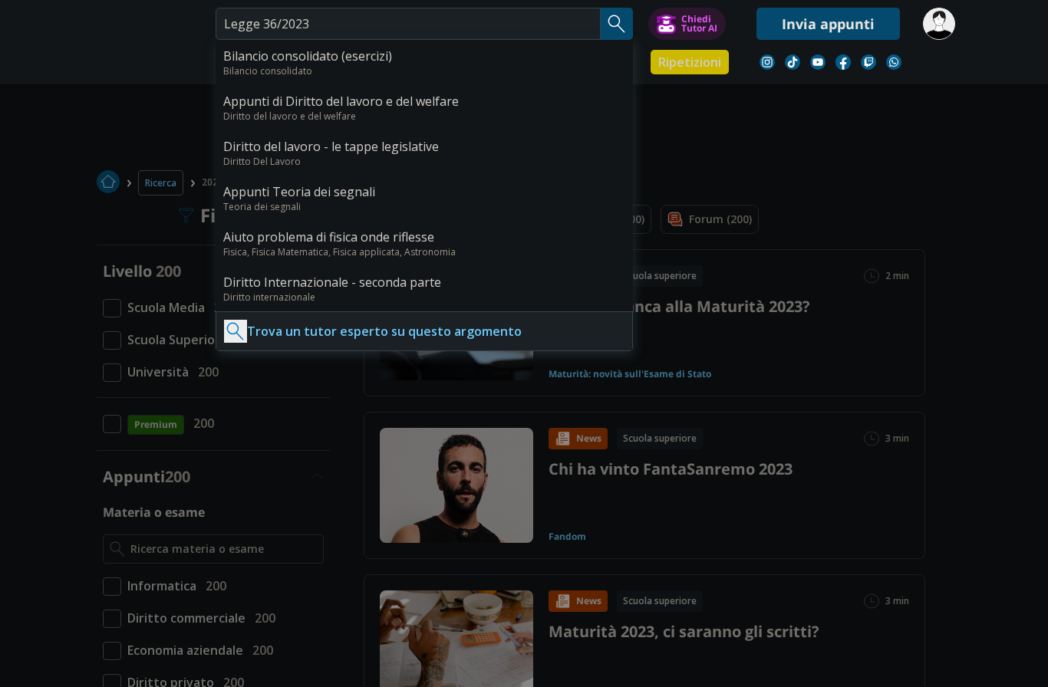
type input "Legge 36/2023"
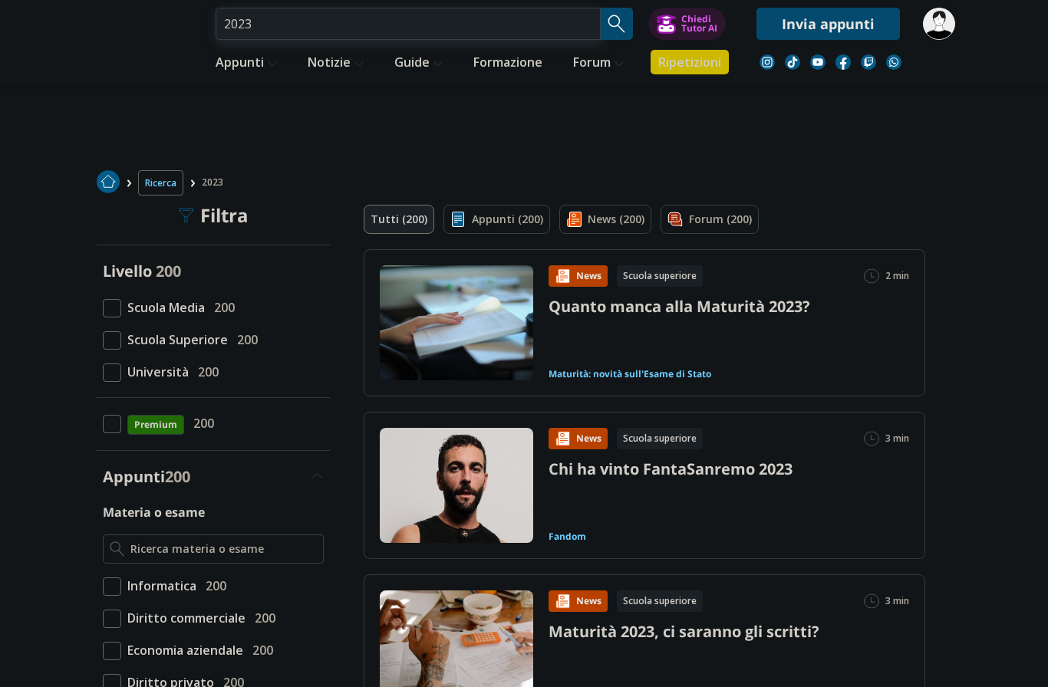
click at [295, 23] on input "2023" at bounding box center [408, 24] width 385 height 32
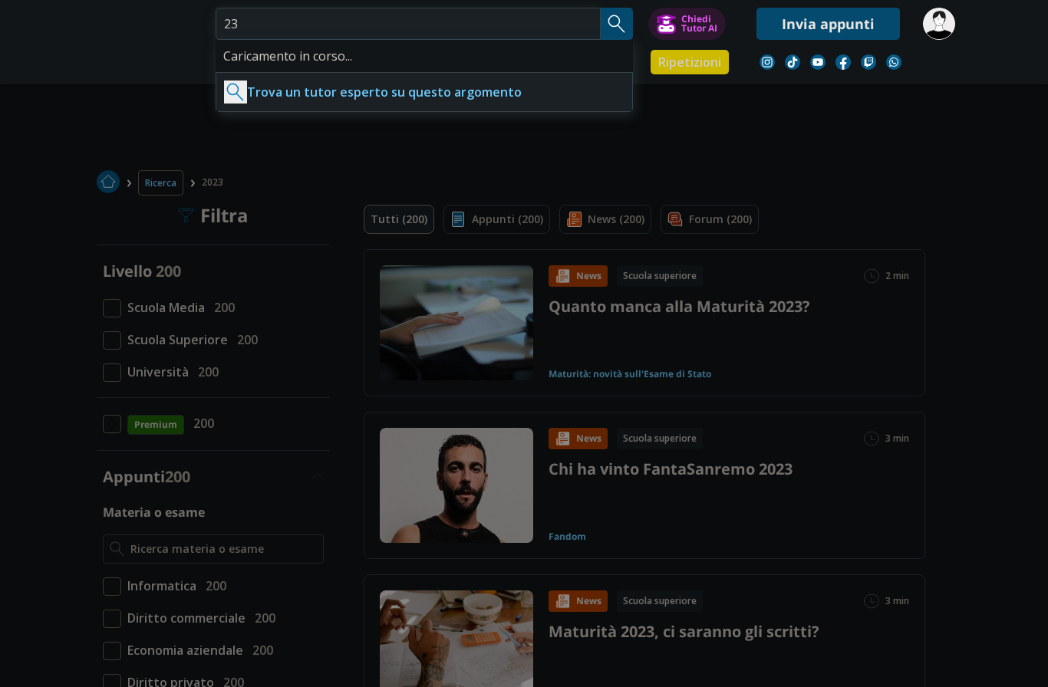
type input "3"
type input "Contratti pubblici"
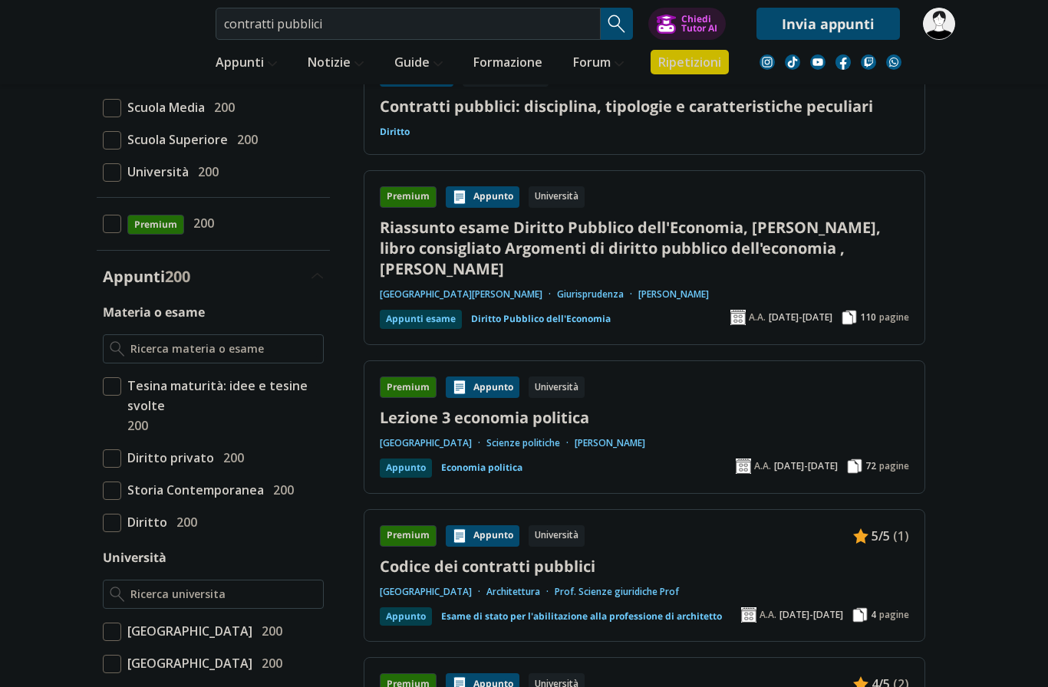
scroll to position [201, 0]
click at [527, 561] on link "Codice dei contratti pubblici" at bounding box center [644, 566] width 529 height 21
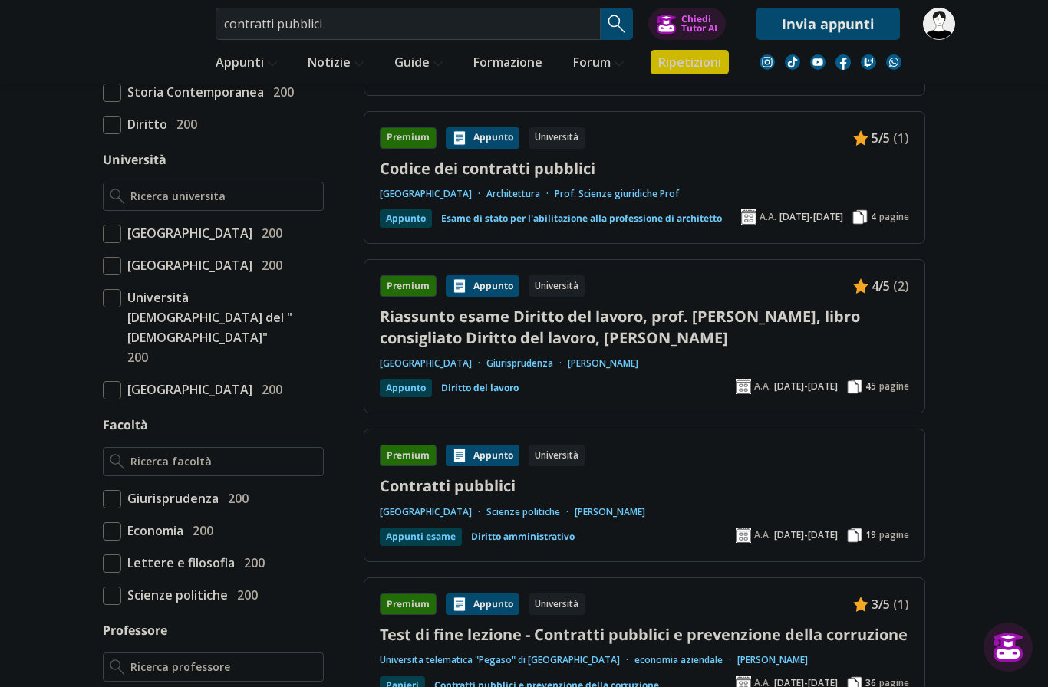
scroll to position [572, 0]
